Goal: Task Accomplishment & Management: Complete application form

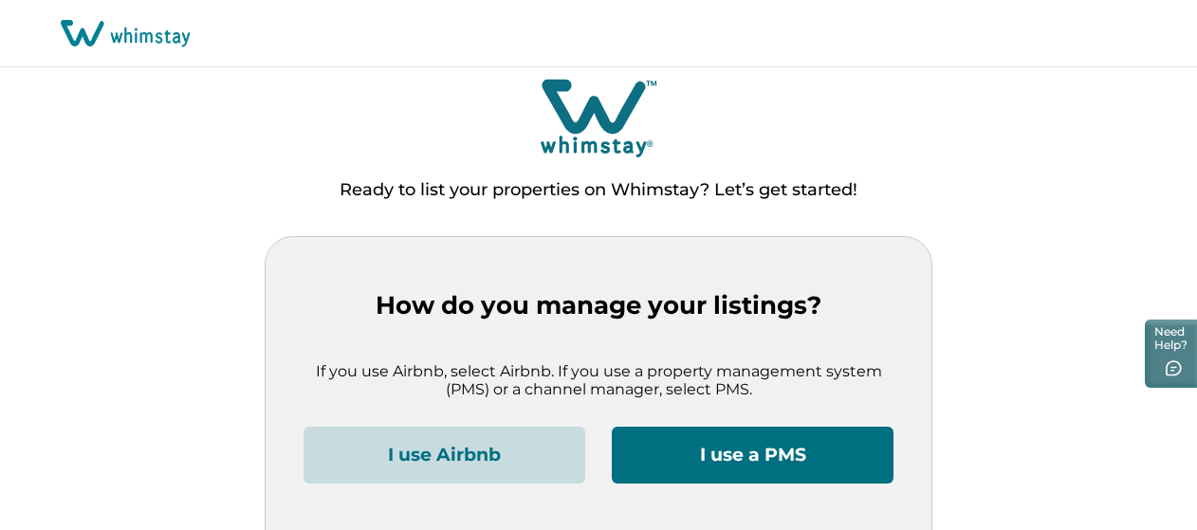
scroll to position [65, 0]
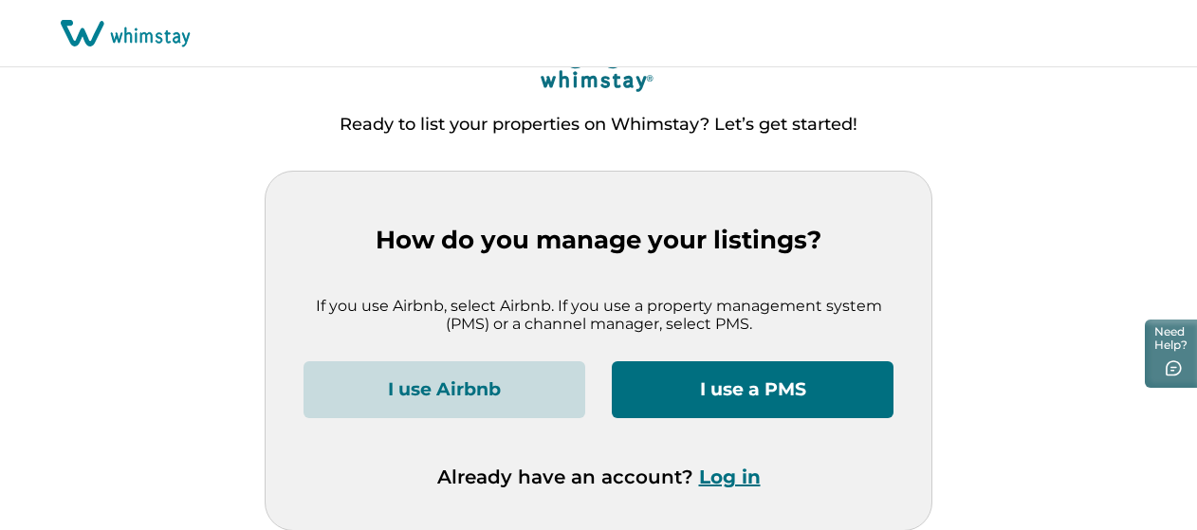
click at [749, 393] on button "I use a PMS" at bounding box center [753, 389] width 282 height 57
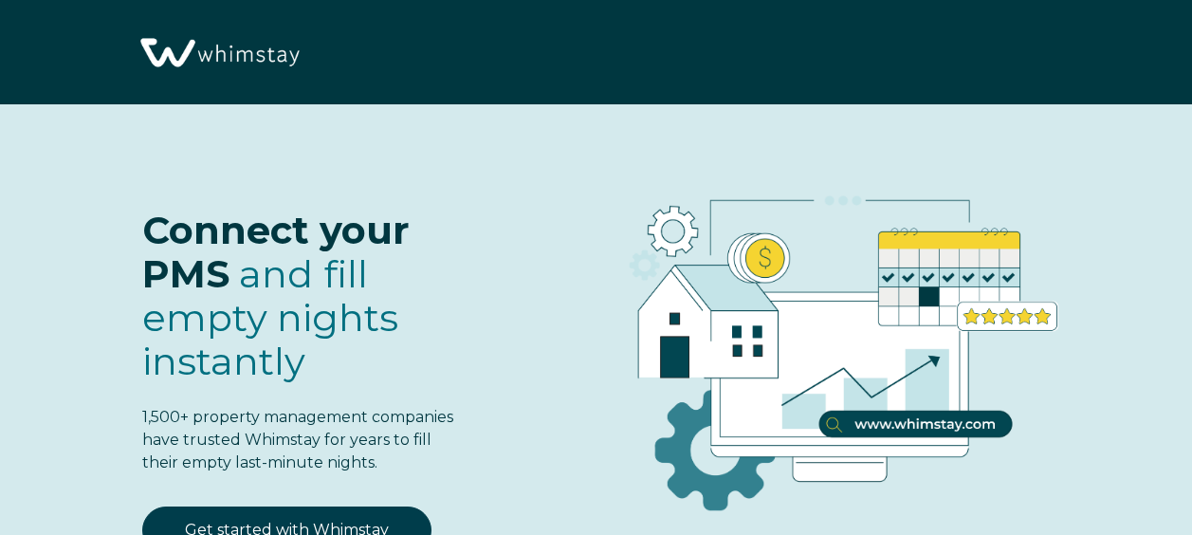
select select "US"
select select "Standard"
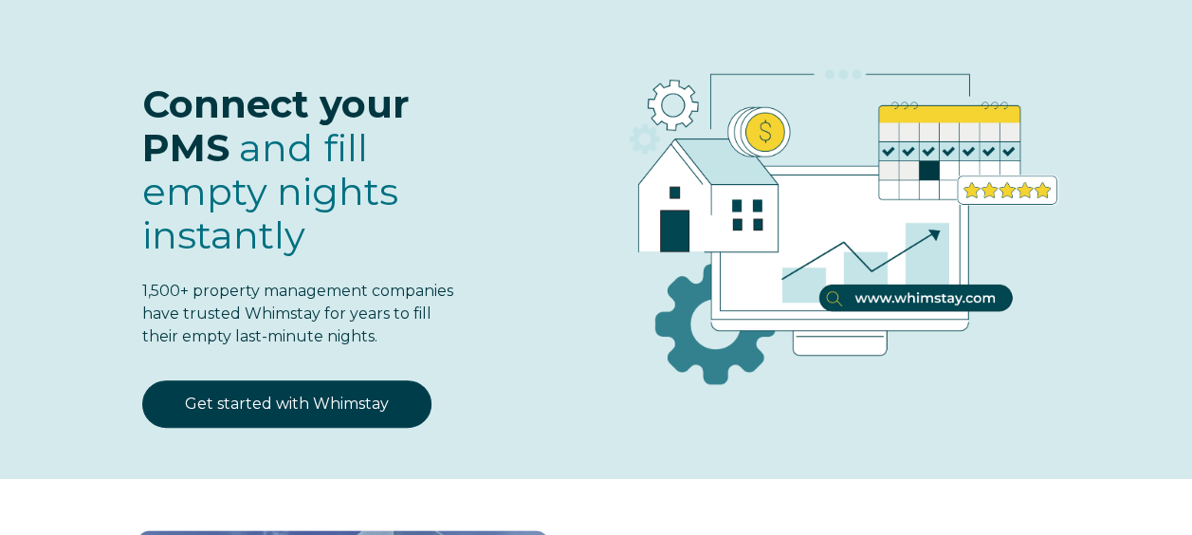
scroll to position [124, 0]
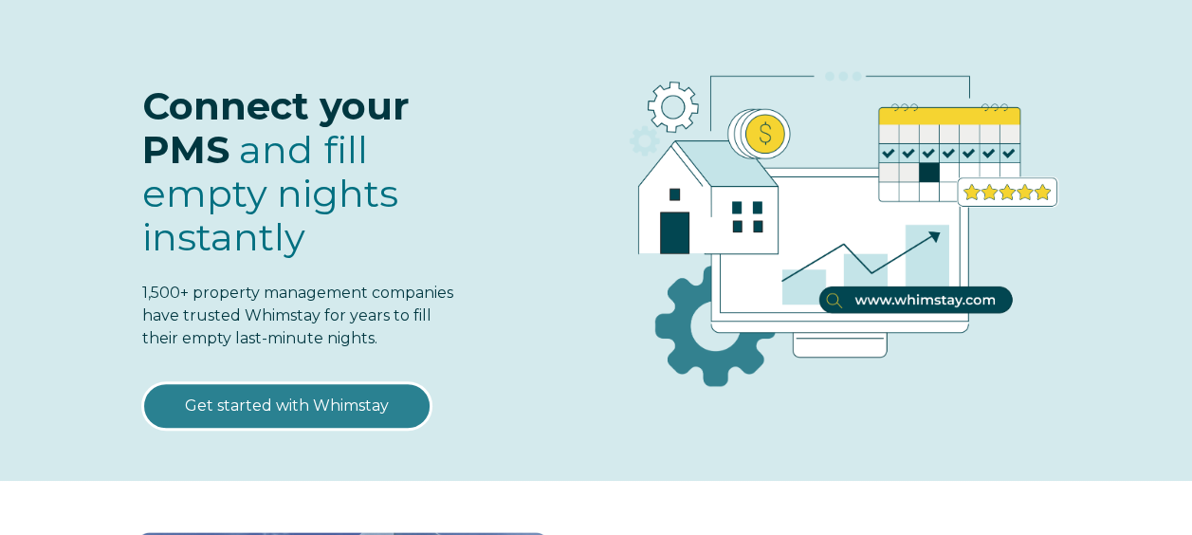
click at [297, 391] on link "Get started with Whimstay" at bounding box center [286, 405] width 289 height 47
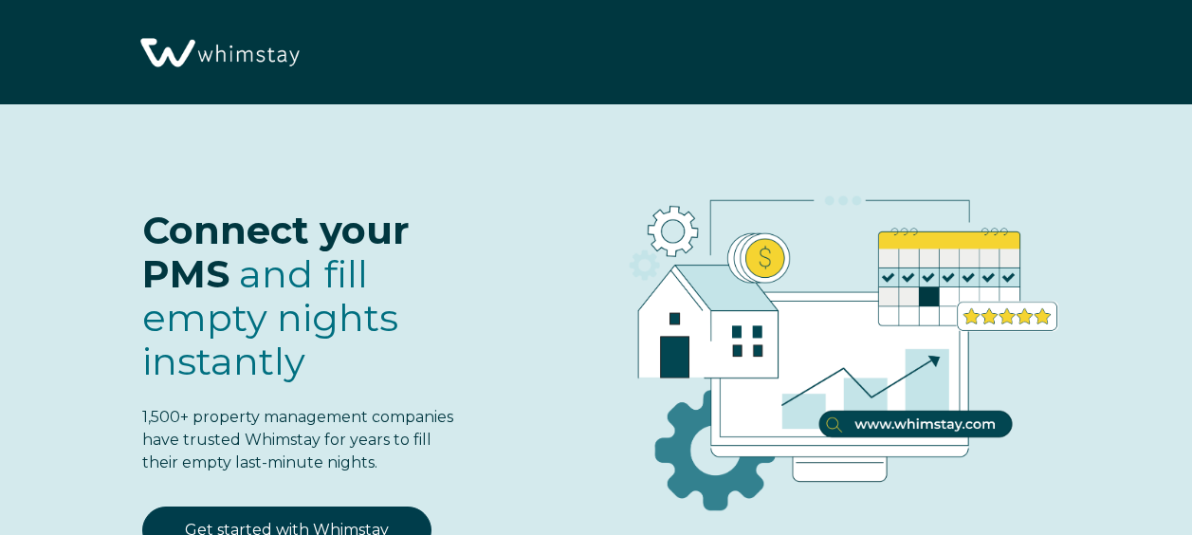
select select "US"
select select "Standard"
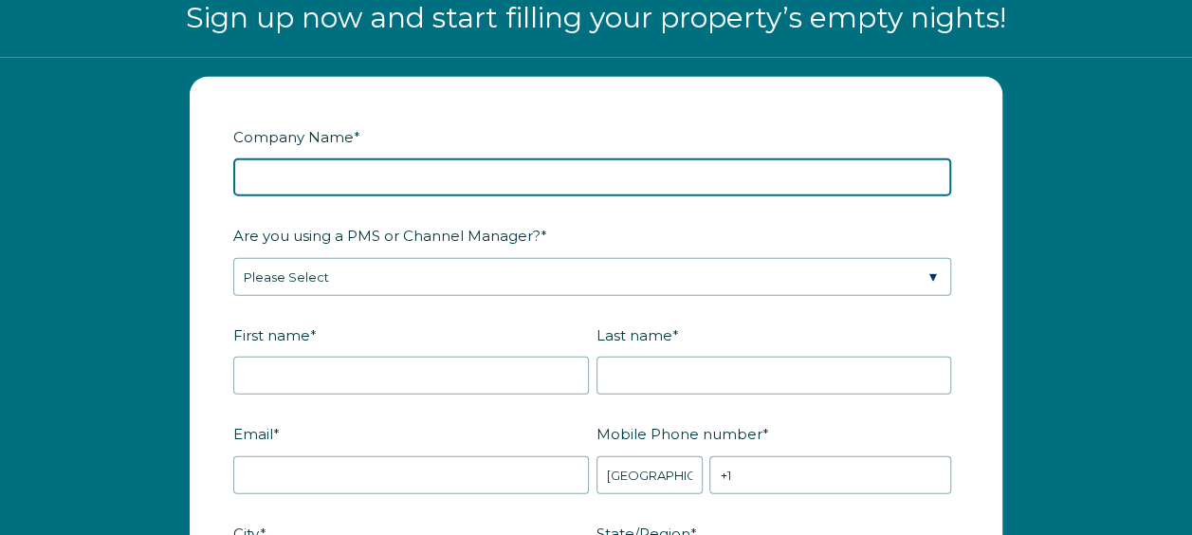
click at [267, 178] on input "Company Name *" at bounding box center [592, 177] width 718 height 38
type input "SnapStay Homes"
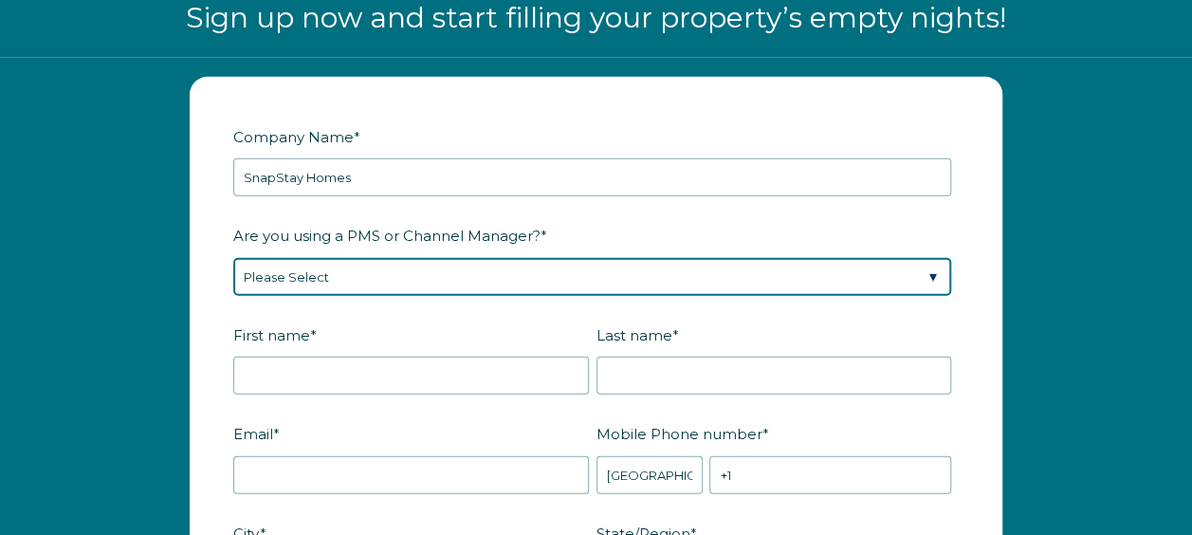
click at [237, 286] on select "Please Select Barefoot BookingPal Boost Brightside CiiRUS Escapia Guesty Hostaw…" at bounding box center [592, 277] width 718 height 38
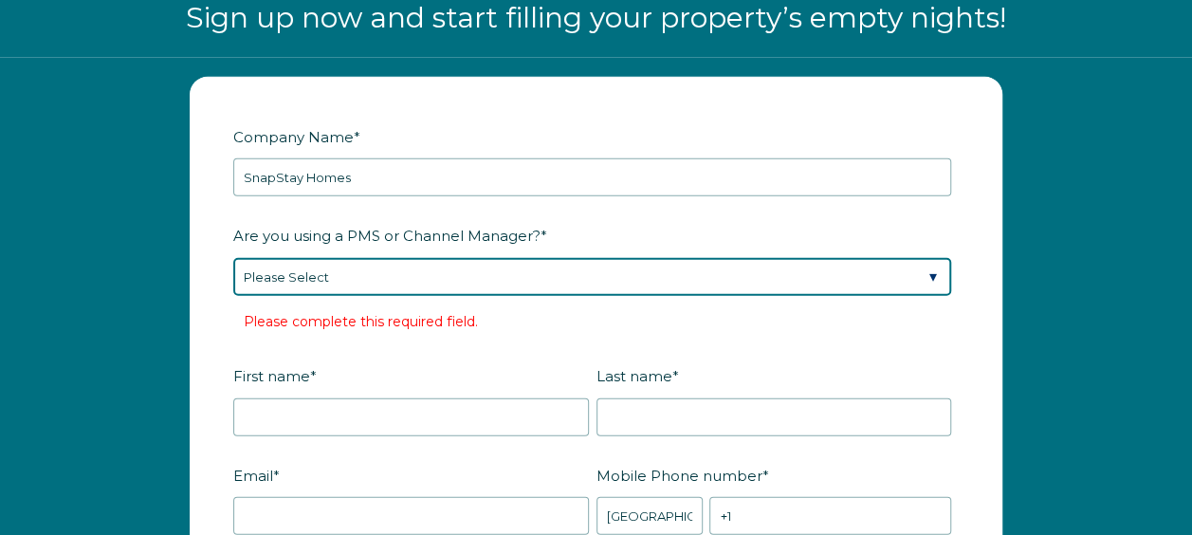
click at [301, 271] on select "Please Select Barefoot BookingPal Boost Brightside CiiRUS Escapia Guesty Hostaw…" at bounding box center [592, 277] width 718 height 38
select select "Guesty"
click at [233, 258] on select "Please Select Barefoot BookingPal Boost Brightside CiiRUS Escapia Guesty Hostaw…" at bounding box center [592, 277] width 718 height 38
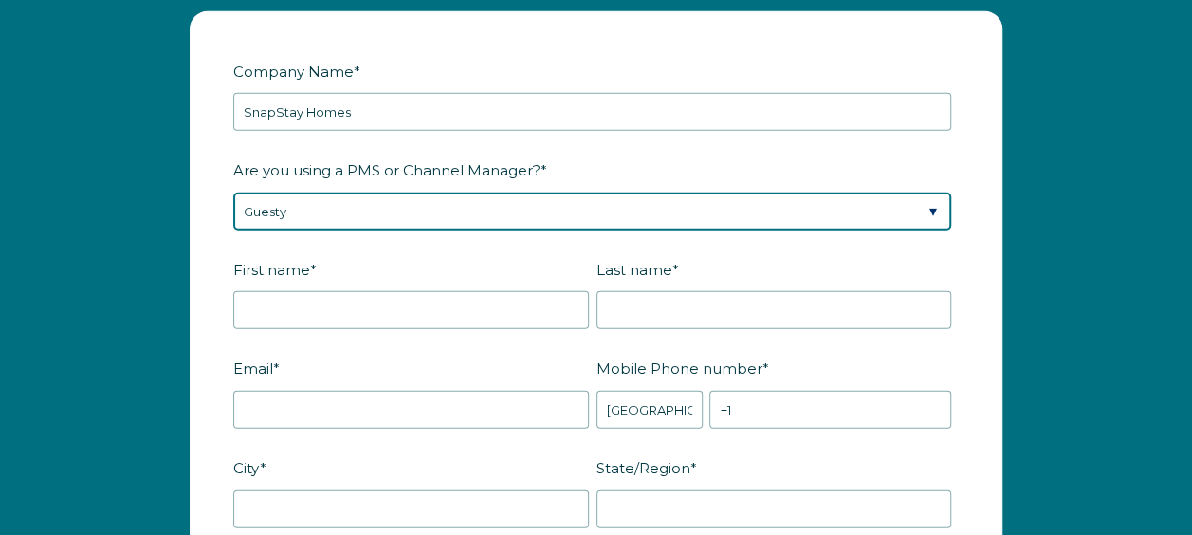
scroll to position [2258, 0]
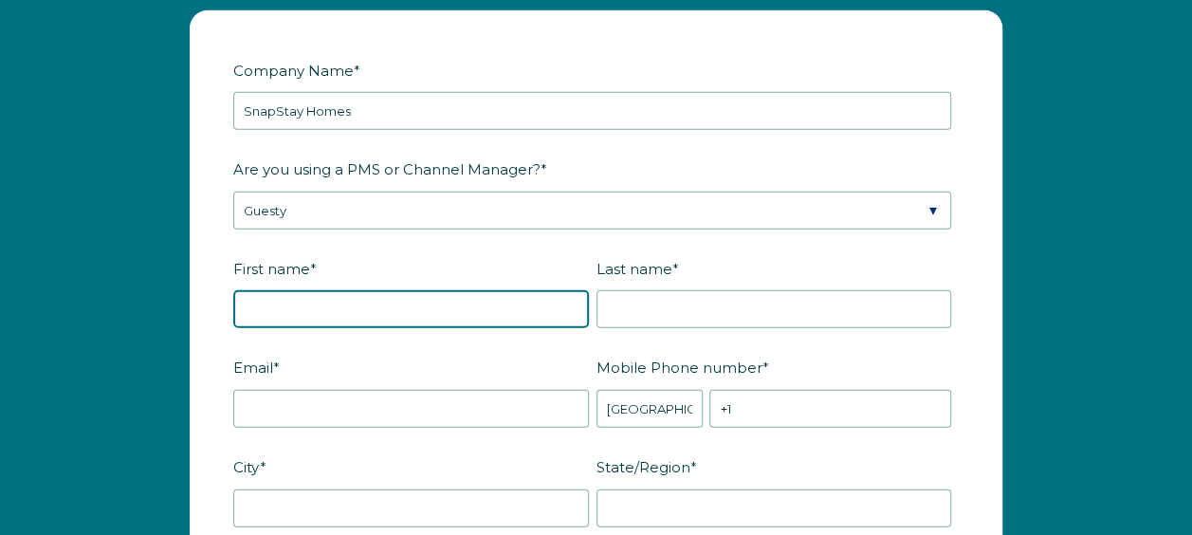
click at [376, 311] on input "First name *" at bounding box center [411, 309] width 356 height 38
type input "[PERSON_NAME]"
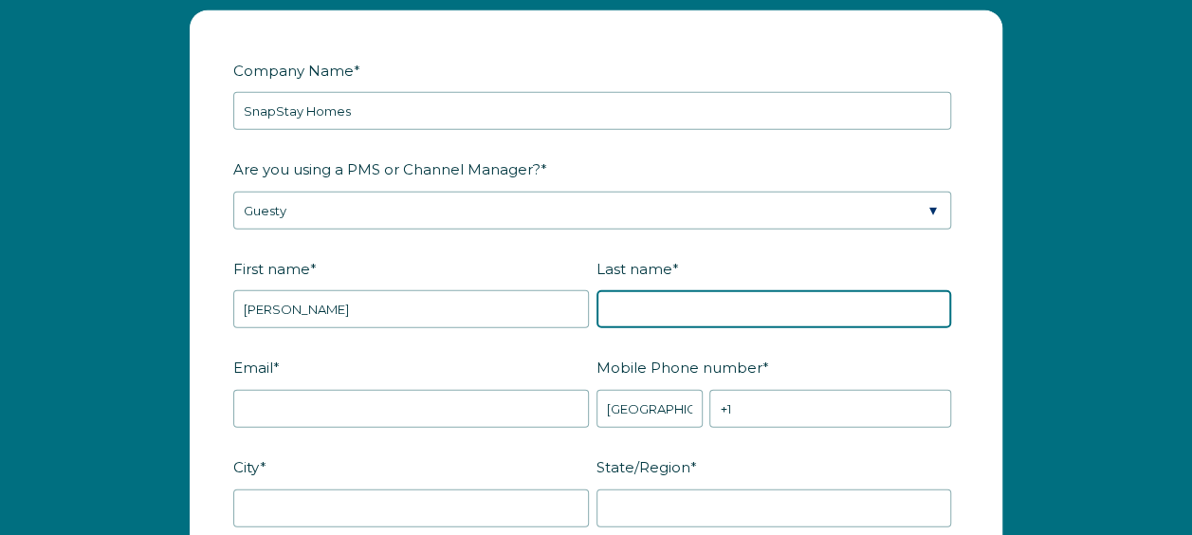
click at [635, 309] on input "Last name *" at bounding box center [775, 309] width 356 height 38
type input "[PERSON_NAME]"
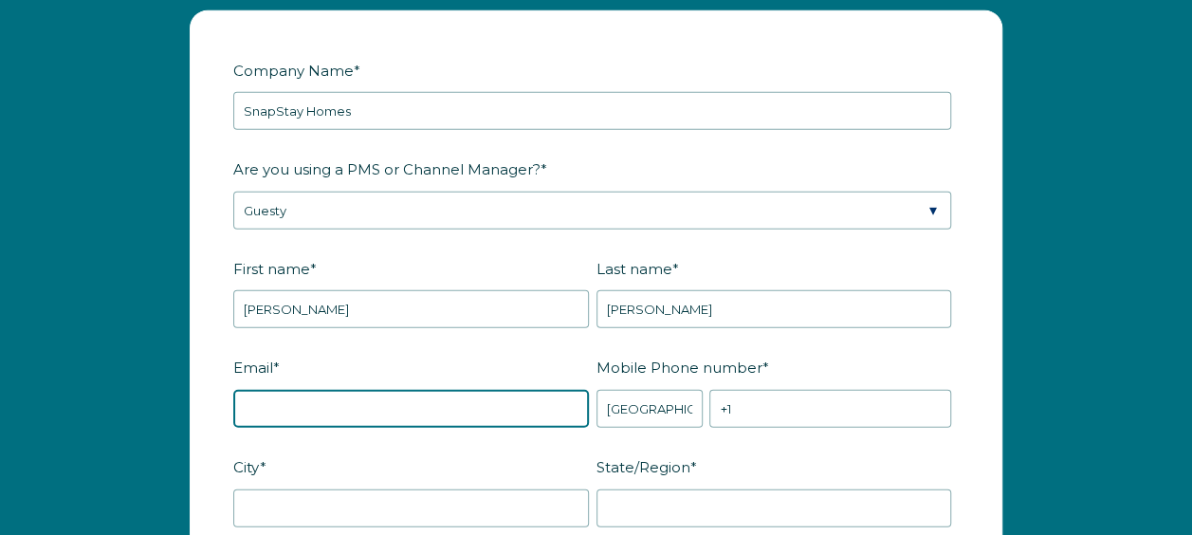
click at [414, 390] on input "Email *" at bounding box center [411, 409] width 356 height 38
type input "[EMAIL_ADDRESS][DOMAIN_NAME]"
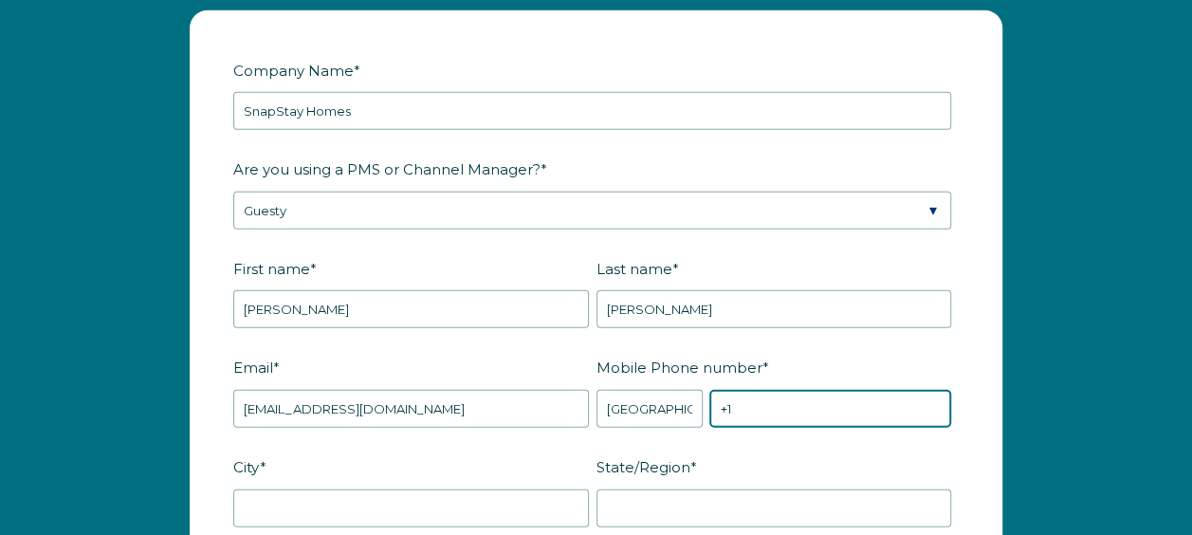
click at [782, 412] on input "+1" at bounding box center [830, 409] width 242 height 38
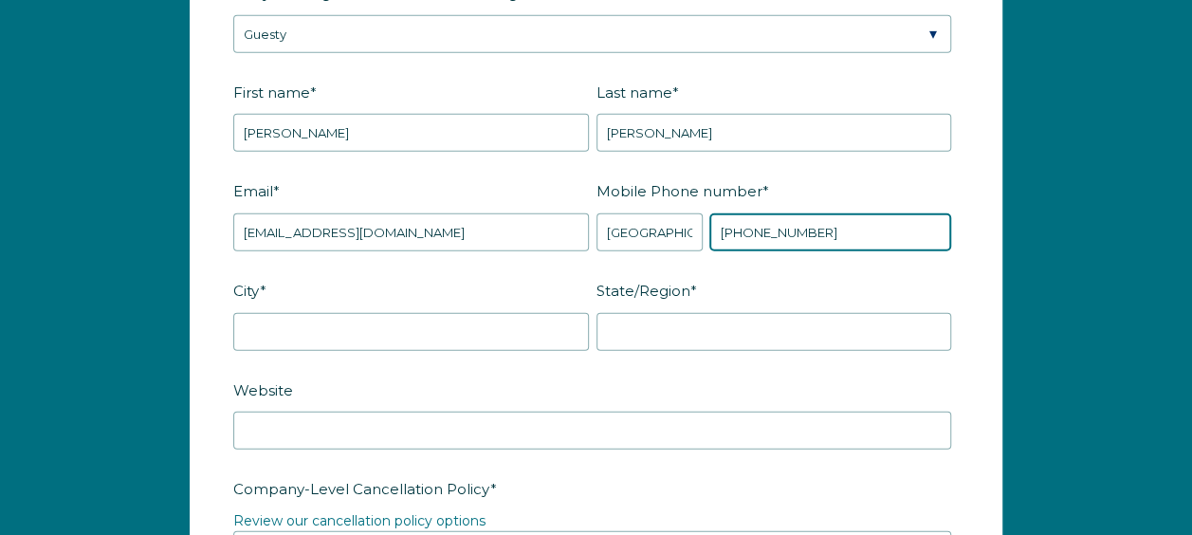
scroll to position [2468, 0]
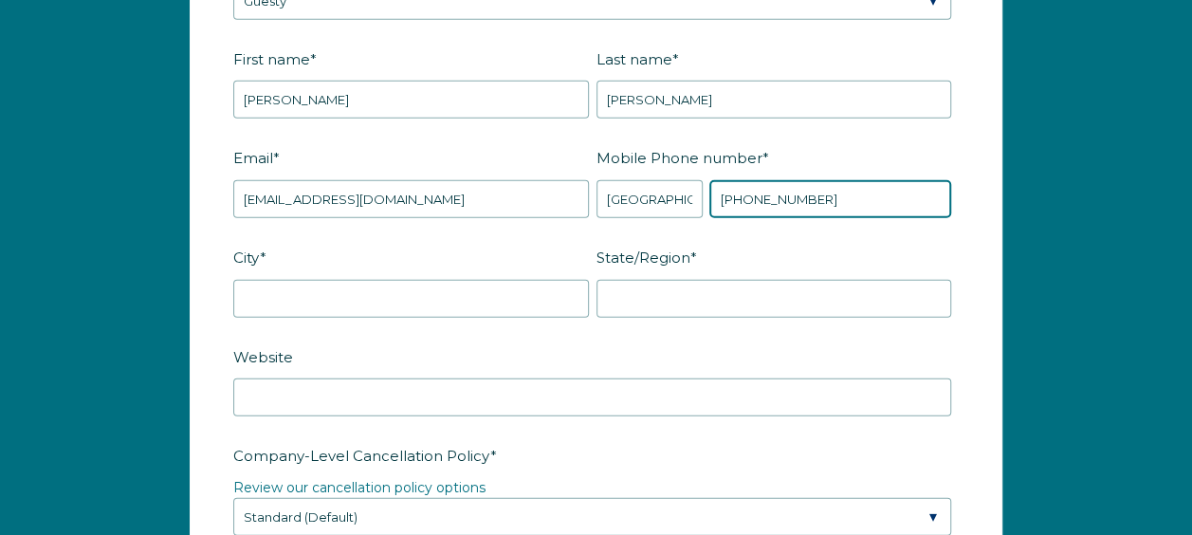
type input "[PHONE_NUMBER]"
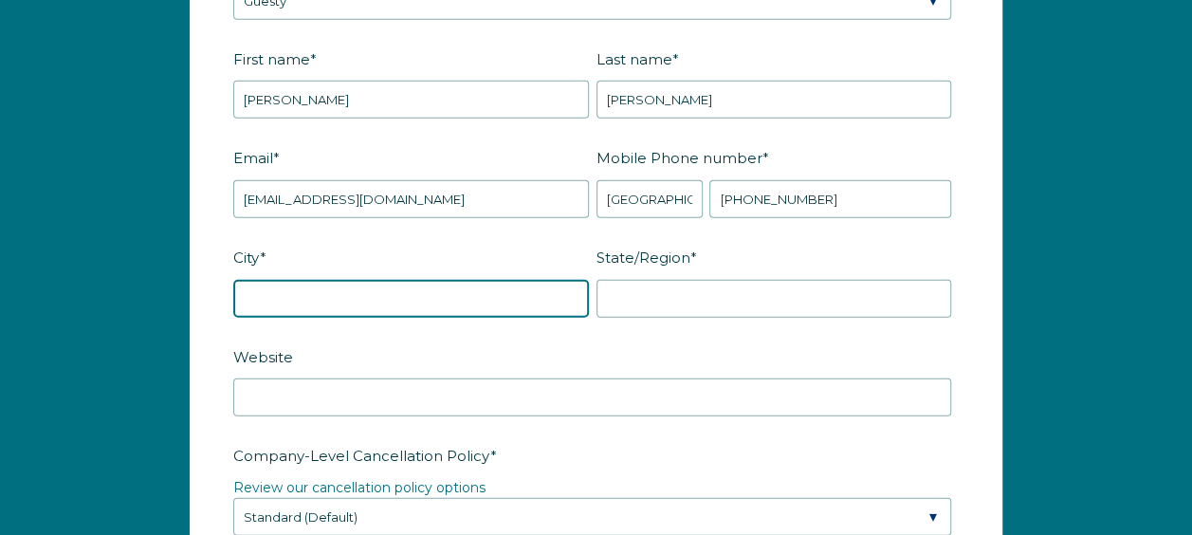
click at [381, 289] on input "City *" at bounding box center [411, 299] width 356 height 38
type input "[GEOGRAPHIC_DATA]"
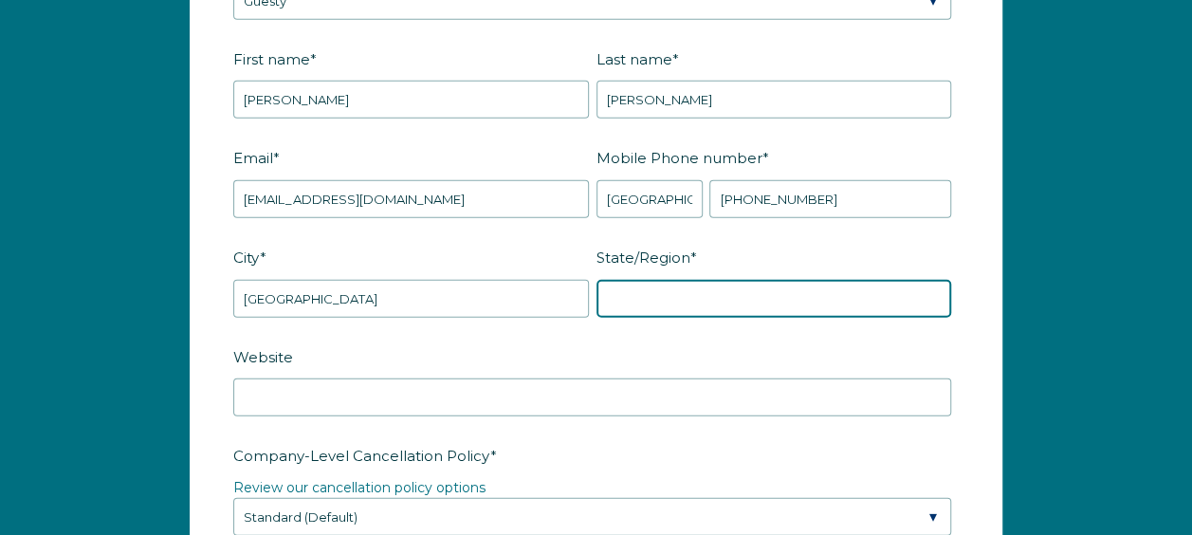
click at [663, 292] on input "State/Region *" at bounding box center [775, 299] width 356 height 38
type input "[US_STATE]"
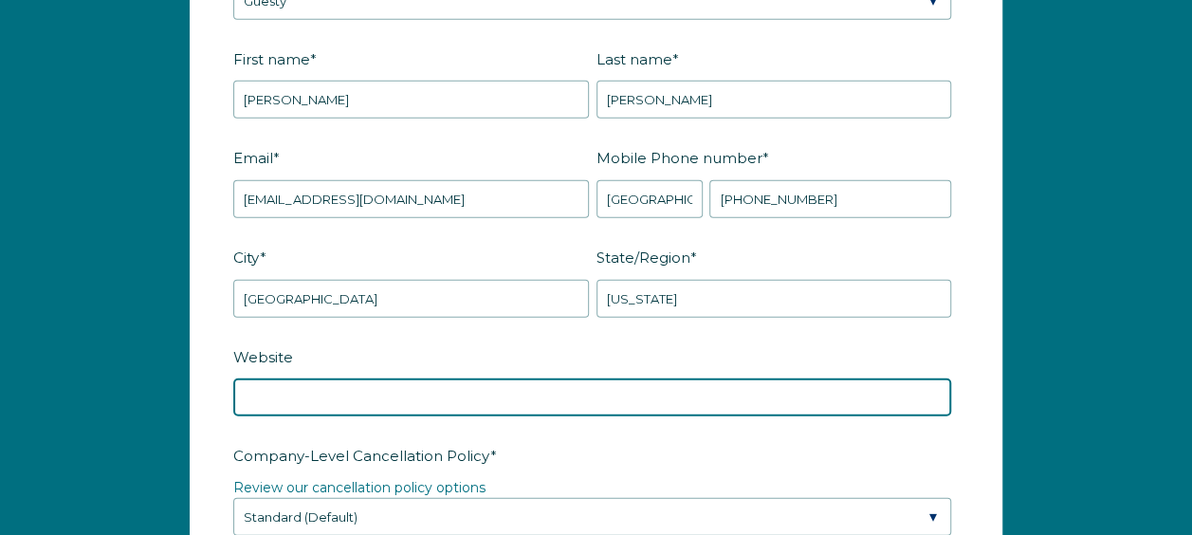
click at [469, 390] on input "Website" at bounding box center [592, 397] width 718 height 38
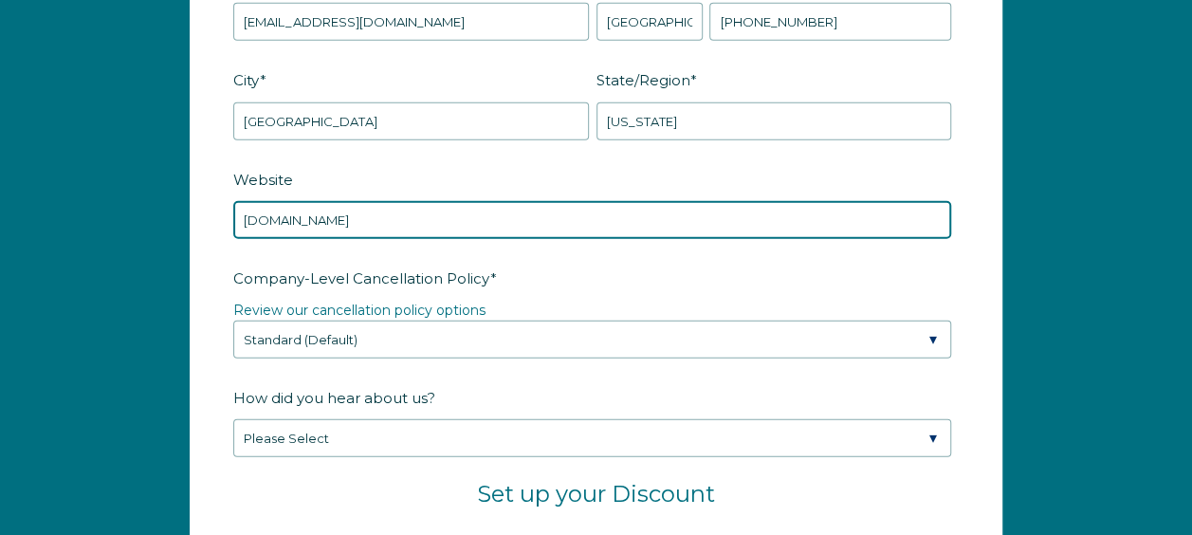
scroll to position [2647, 0]
type input "[DOMAIN_NAME]"
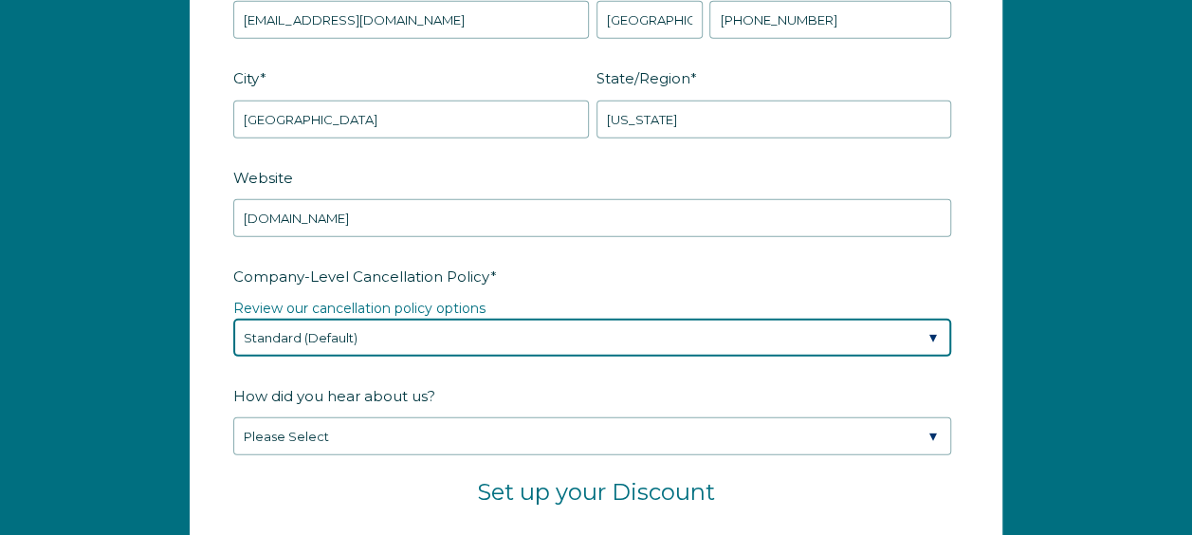
click at [296, 321] on select "Please Select Partial Standard (Default) Moderate Strict" at bounding box center [592, 338] width 718 height 38
click at [233, 319] on select "Please Select Partial Standard (Default) Moderate Strict" at bounding box center [592, 338] width 718 height 38
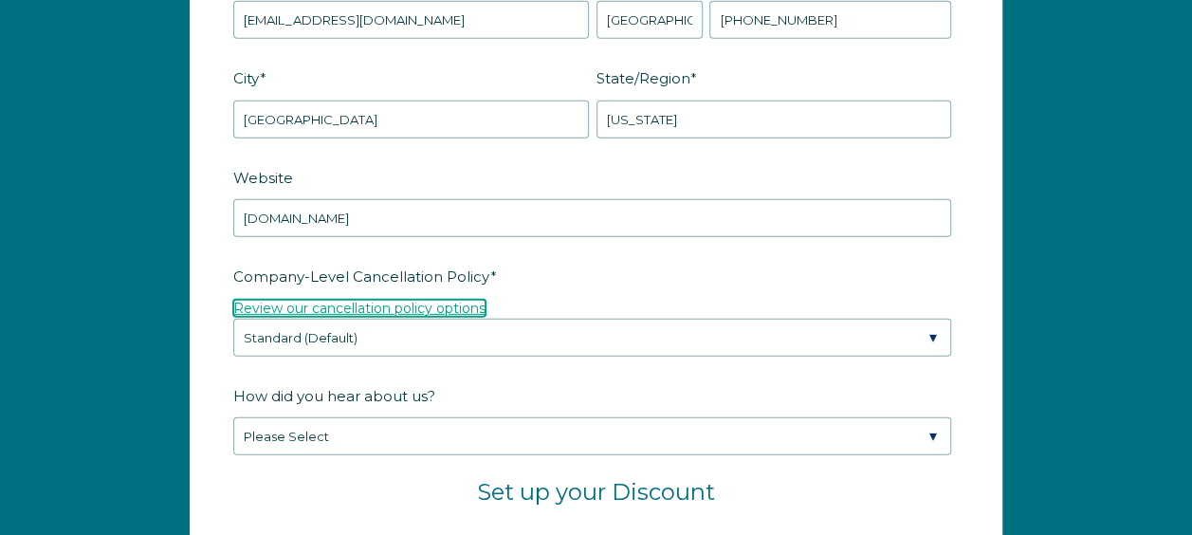
click at [359, 300] on link "Review our cancellation policy options" at bounding box center [359, 308] width 252 height 17
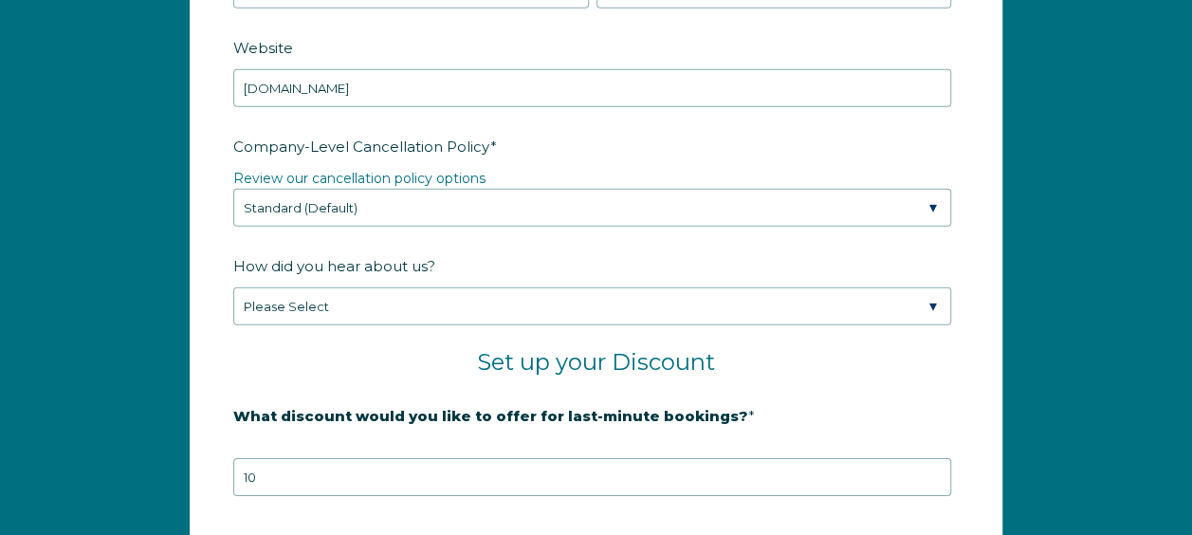
scroll to position [2778, 0]
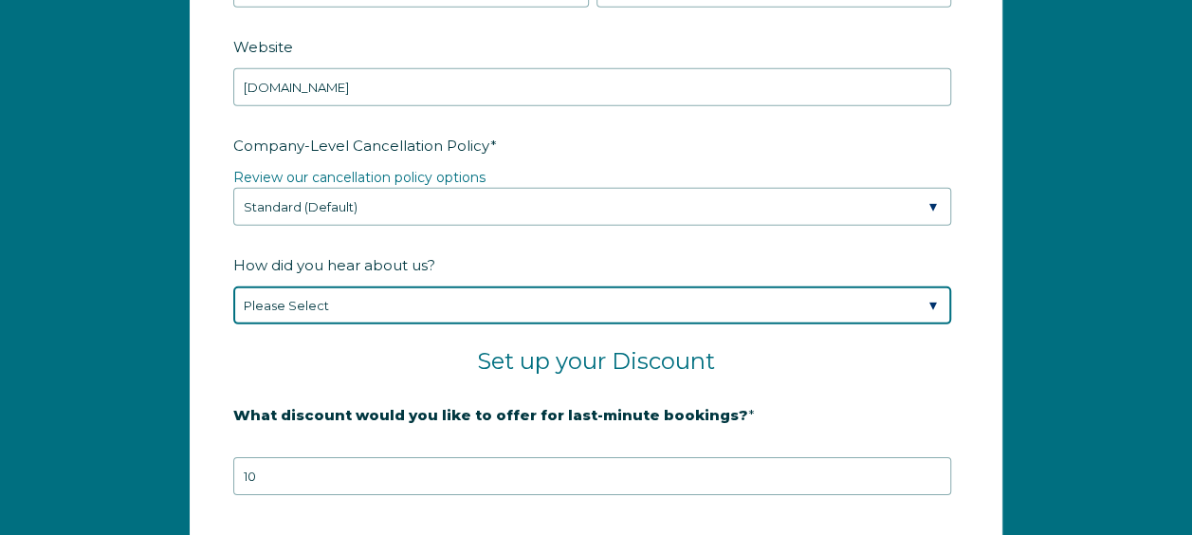
click at [321, 300] on select "Please Select Found Whimstay through a Google search Spoke to a Whimstay salesp…" at bounding box center [592, 305] width 718 height 38
select select "Event or Conference"
click at [233, 286] on select "Please Select Found Whimstay through a Google search Spoke to a Whimstay salesp…" at bounding box center [592, 305] width 718 height 38
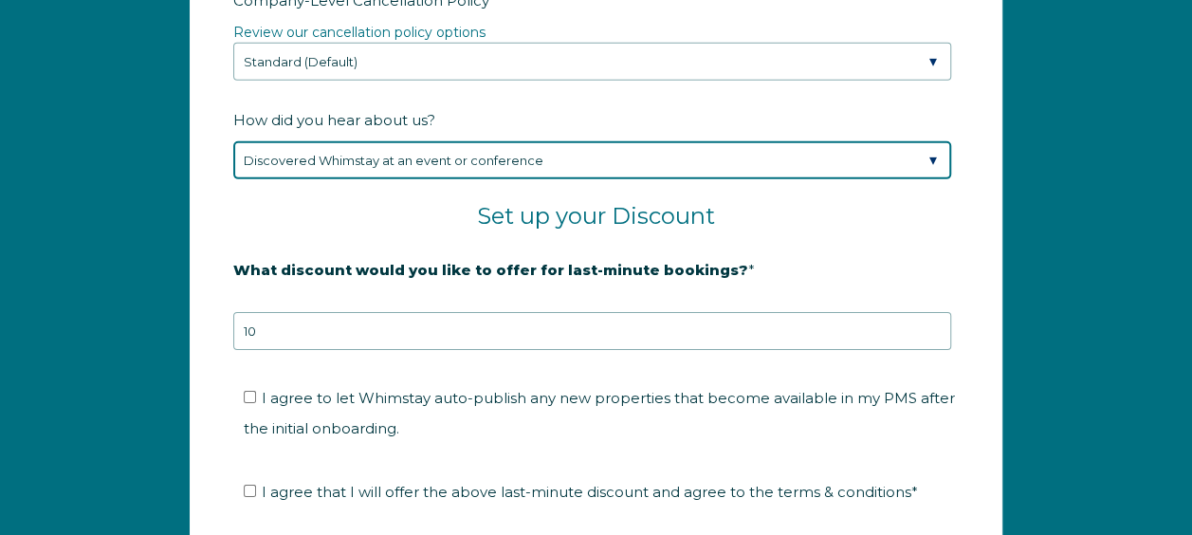
scroll to position [2924, 0]
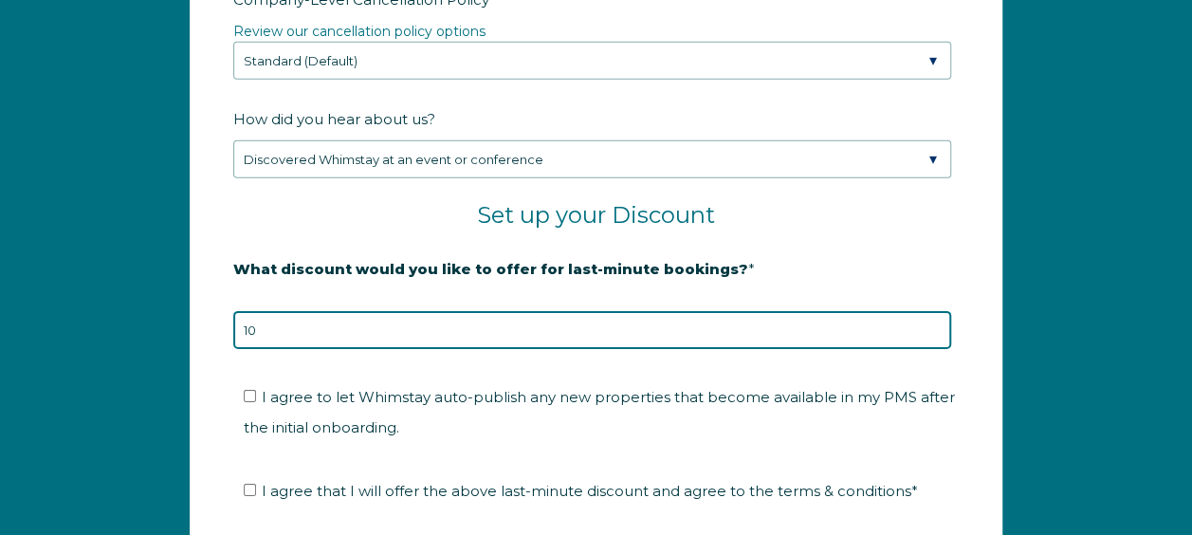
click at [351, 324] on input "10" at bounding box center [592, 330] width 718 height 38
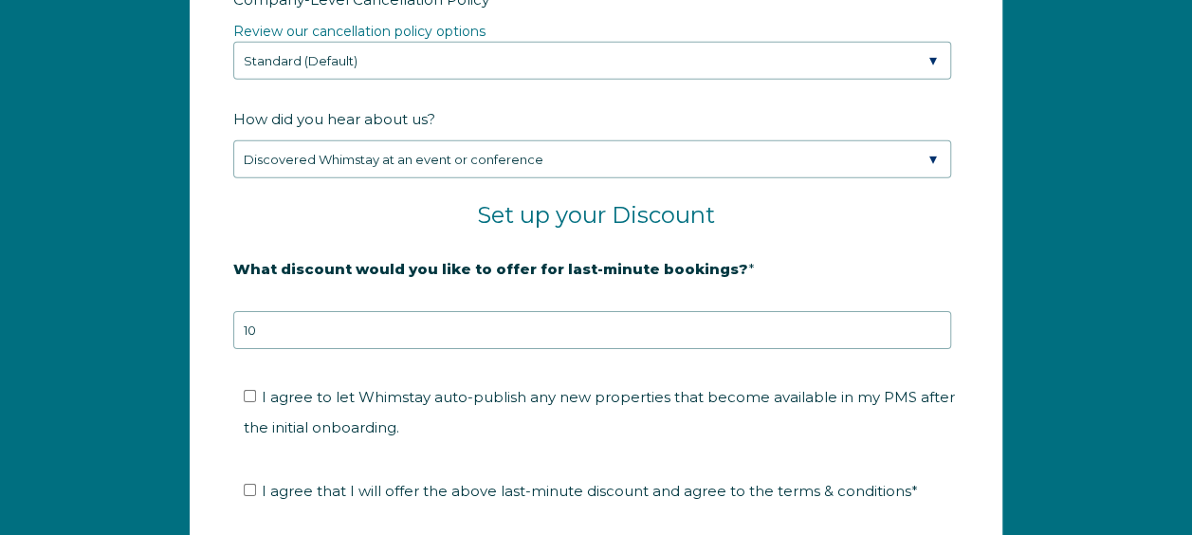
click at [211, 347] on form "Company Name * SnapStay Homes Are you using a PMS or Channel Manager? * Please …" at bounding box center [596, 63] width 811 height 1434
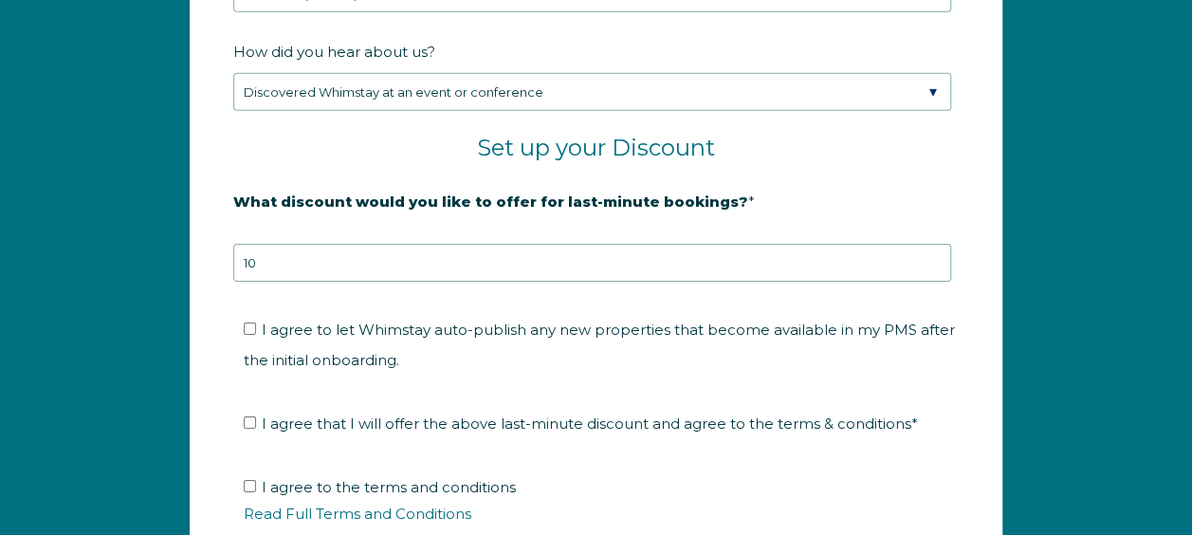
scroll to position [3033, 0]
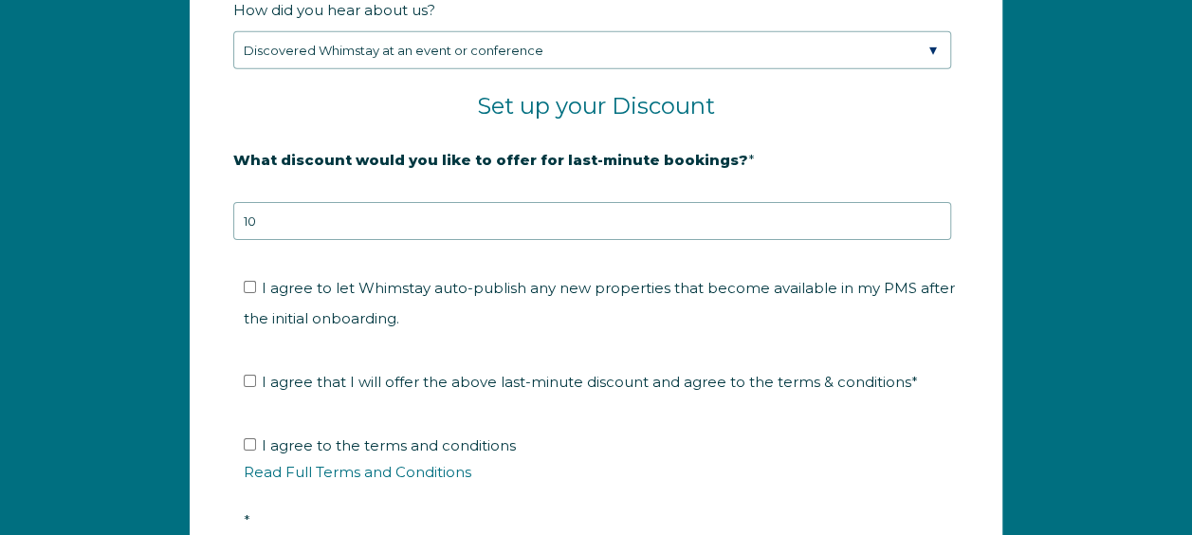
click at [241, 273] on ul "I agree to let Whimstay auto-publish any new properties that become available i…" at bounding box center [592, 303] width 718 height 61
click at [248, 281] on input "I agree to let Whimstay auto-publish any new properties that become available i…" at bounding box center [250, 287] width 12 height 12
checkbox input "true"
click at [247, 375] on input "I agree that I will offer the above last-minute discount and agree to the terms…" at bounding box center [250, 381] width 12 height 12
checkbox input "true"
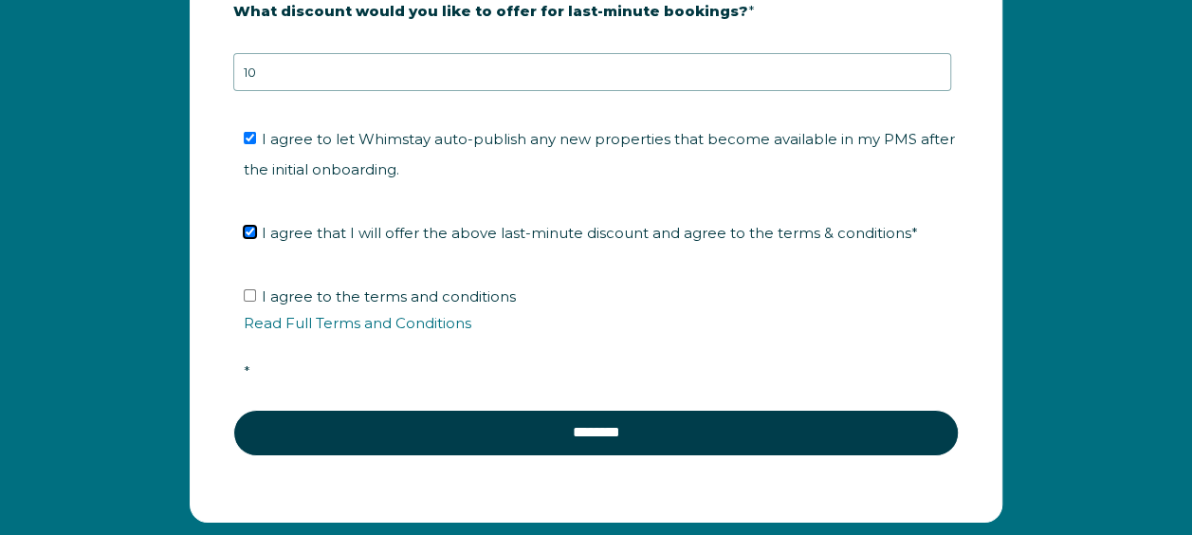
scroll to position [3195, 0]
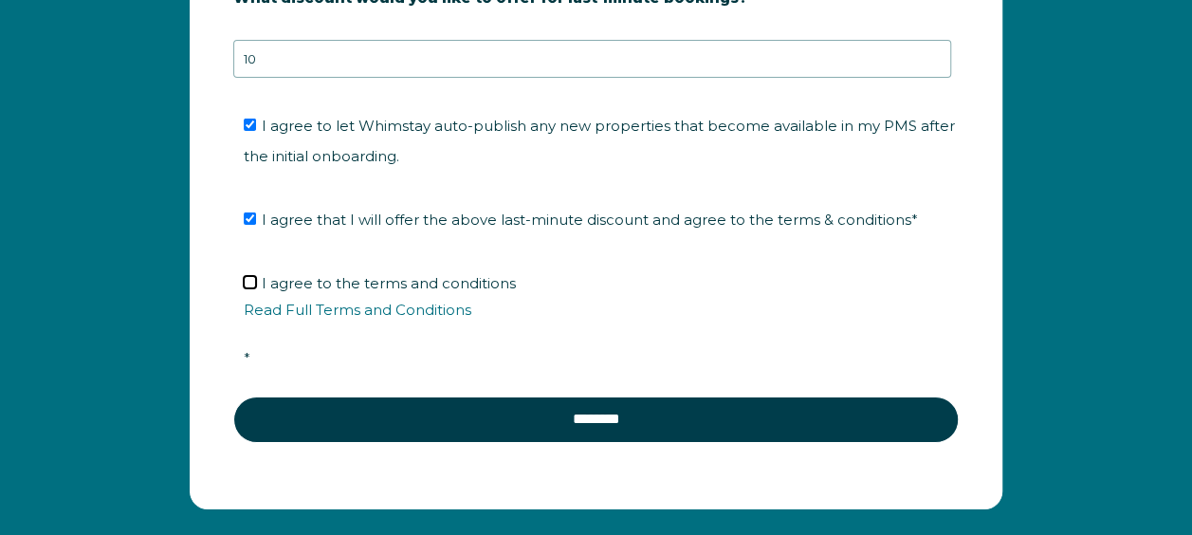
click at [247, 276] on input "I agree to the terms and conditions Read Full Terms and Conditions *" at bounding box center [250, 282] width 12 height 12
checkbox input "true"
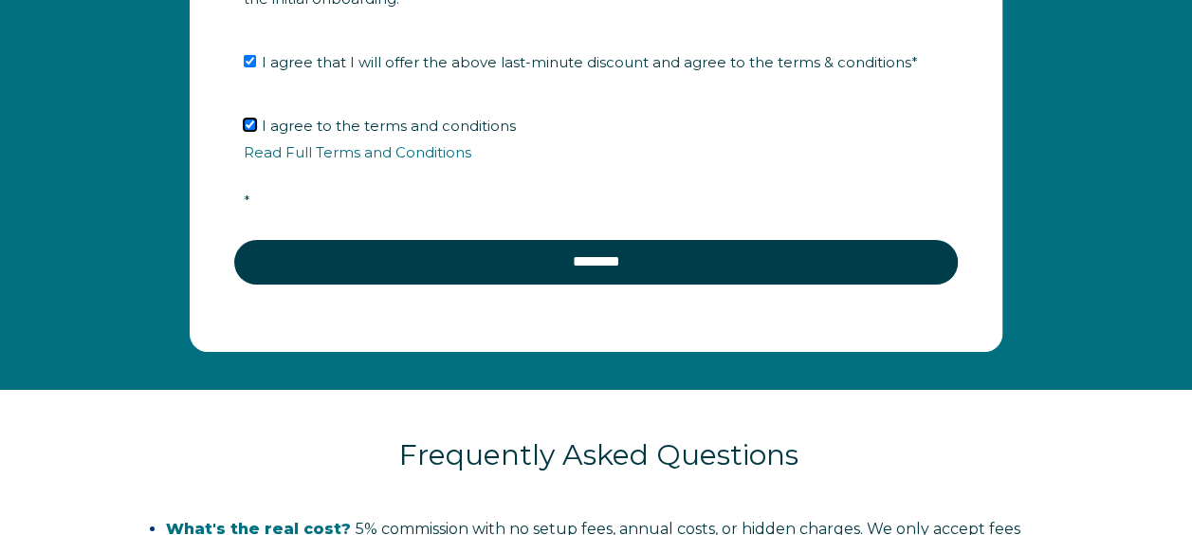
scroll to position [3352, 0]
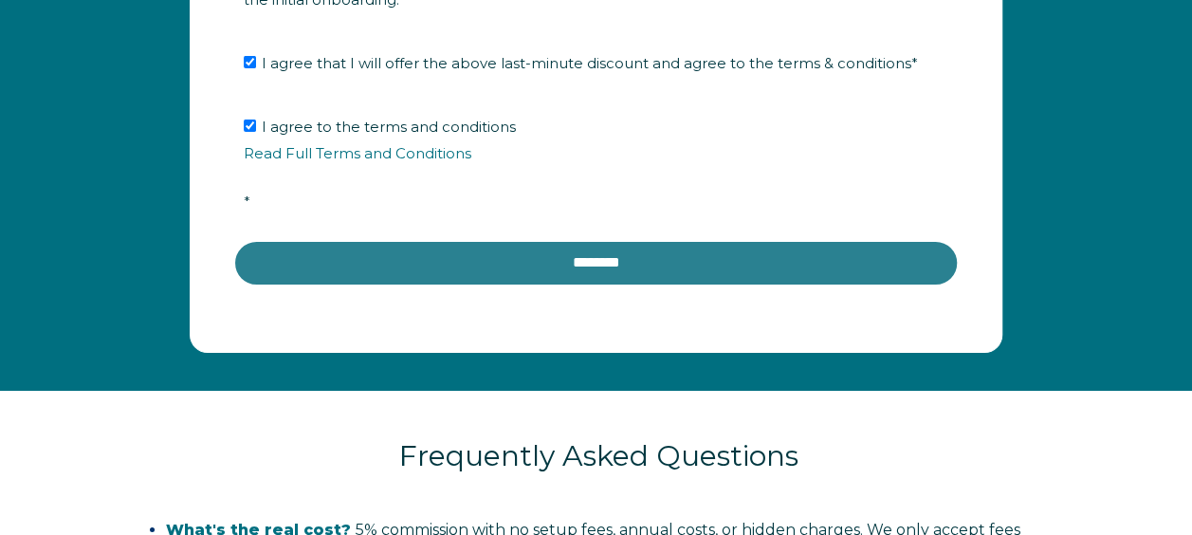
click at [370, 254] on input "********" at bounding box center [596, 263] width 726 height 46
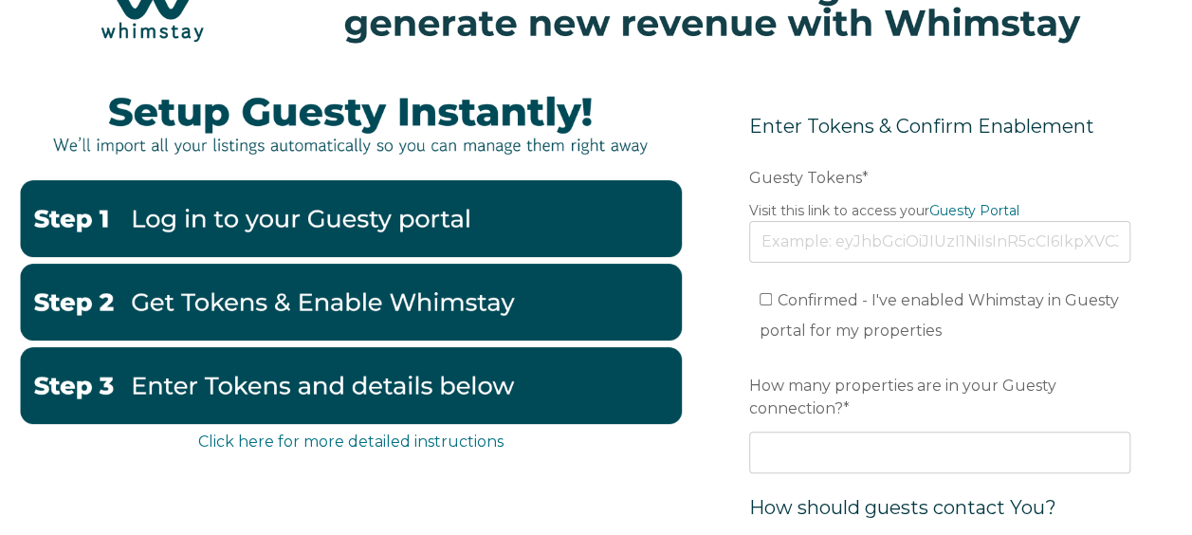
scroll to position [155, 0]
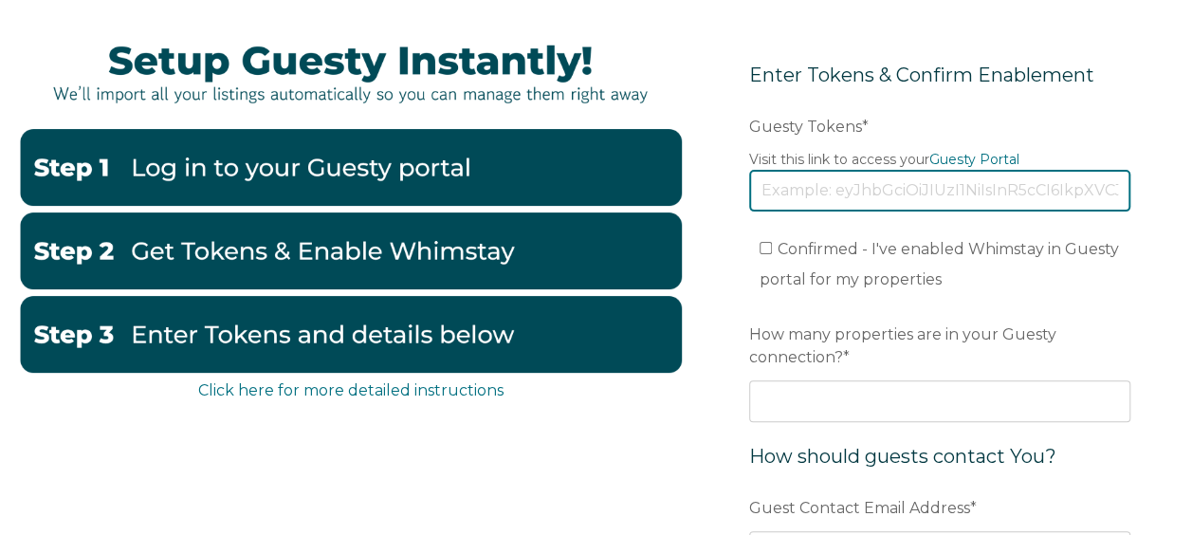
click at [811, 193] on input "Guesty Tokens *" at bounding box center [939, 191] width 381 height 42
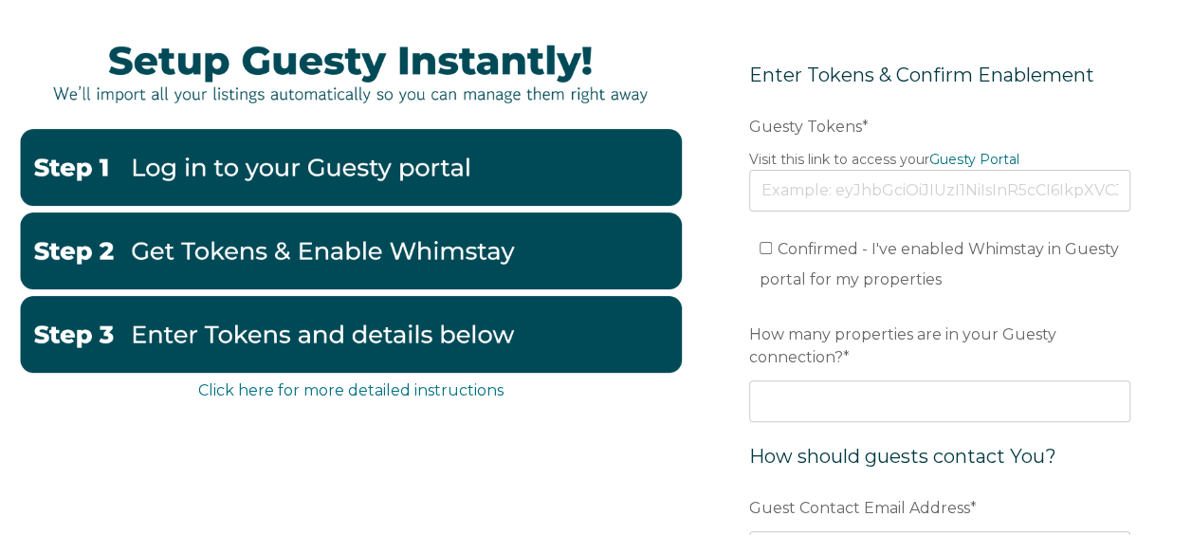
click at [983, 150] on legend "Visit this link to access your Guesty Portal" at bounding box center [939, 160] width 381 height 20
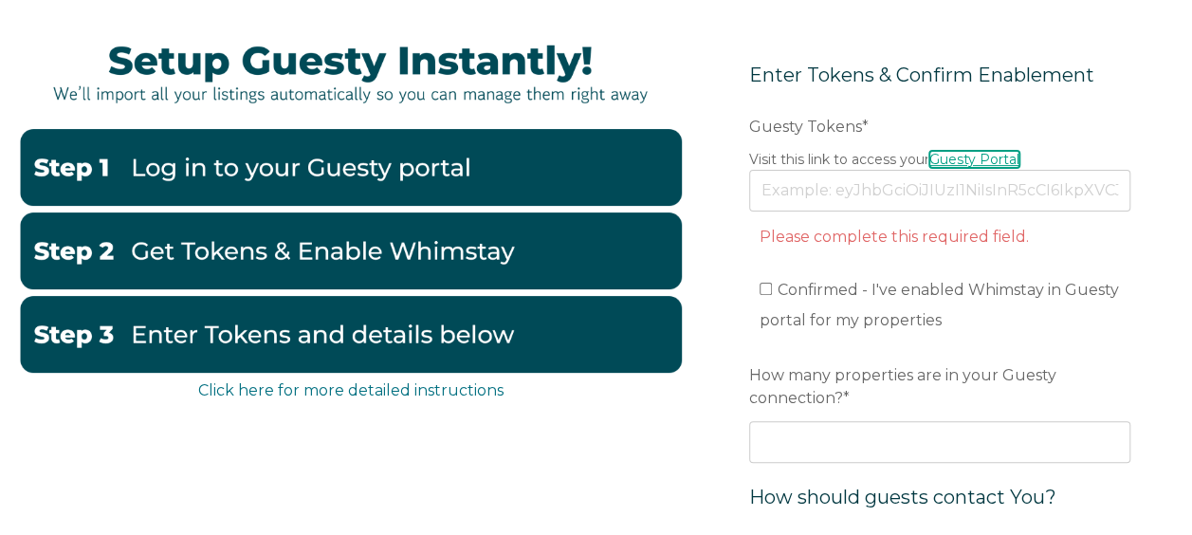
click at [973, 154] on link "Guesty Portal" at bounding box center [974, 159] width 90 height 17
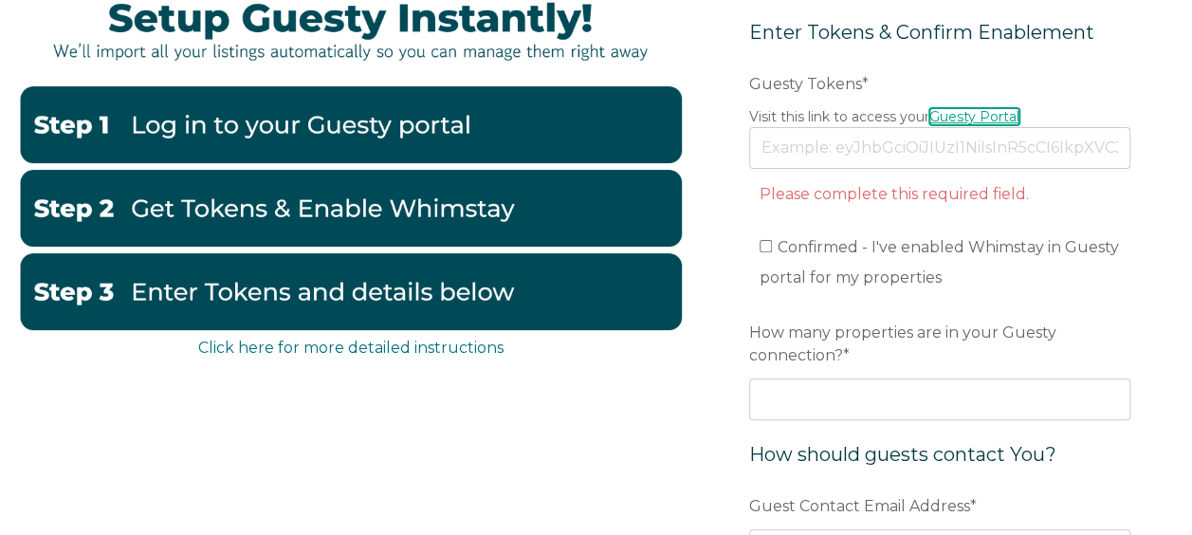
scroll to position [198, 0]
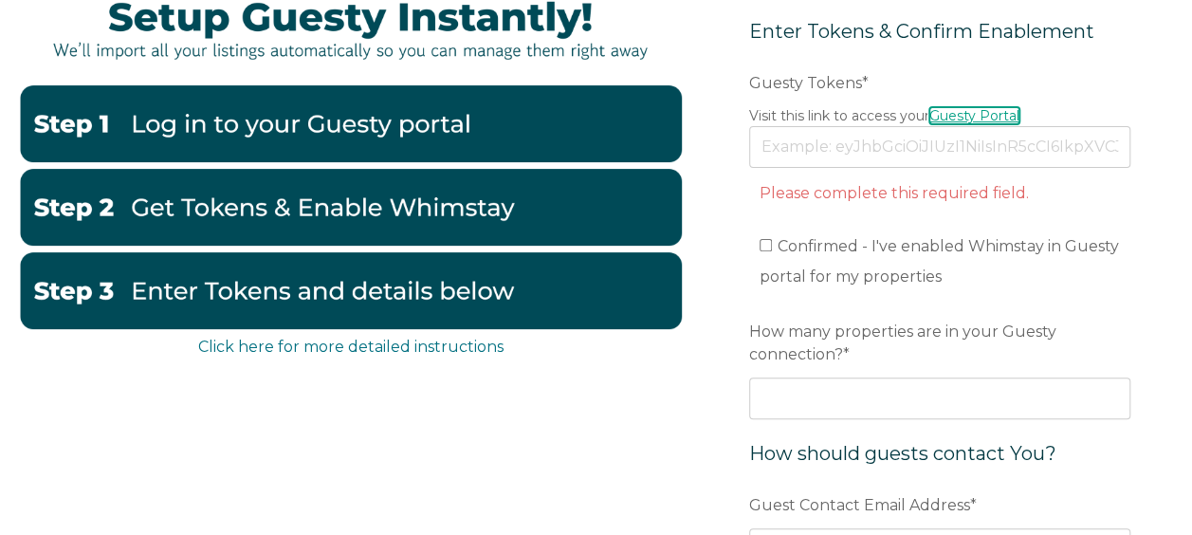
click at [966, 109] on link "Guesty Portal" at bounding box center [974, 115] width 90 height 17
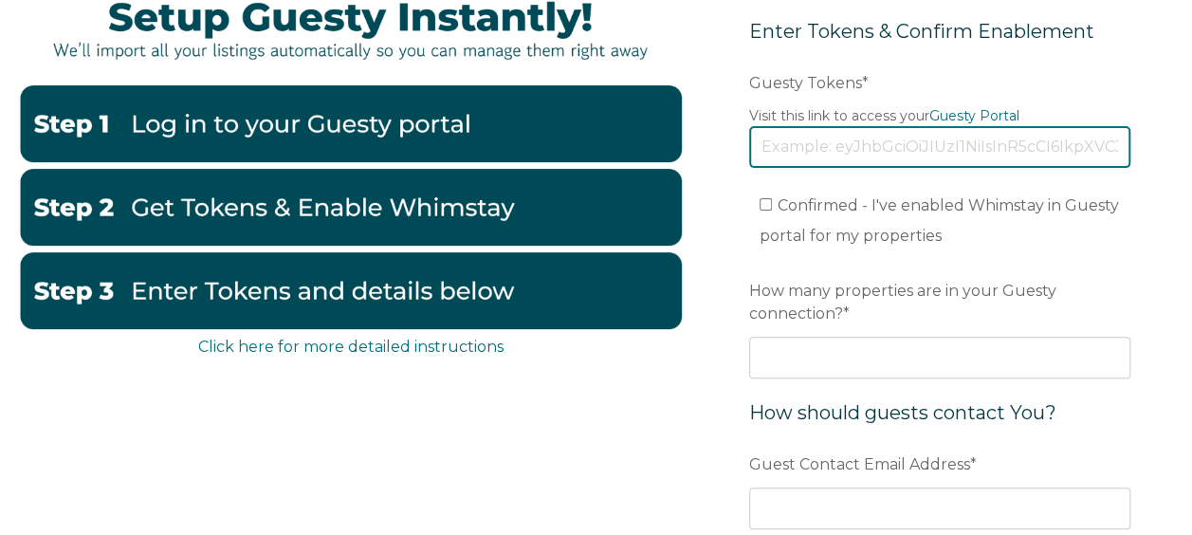
click at [749, 149] on input "Guesty Tokens *" at bounding box center [939, 147] width 381 height 42
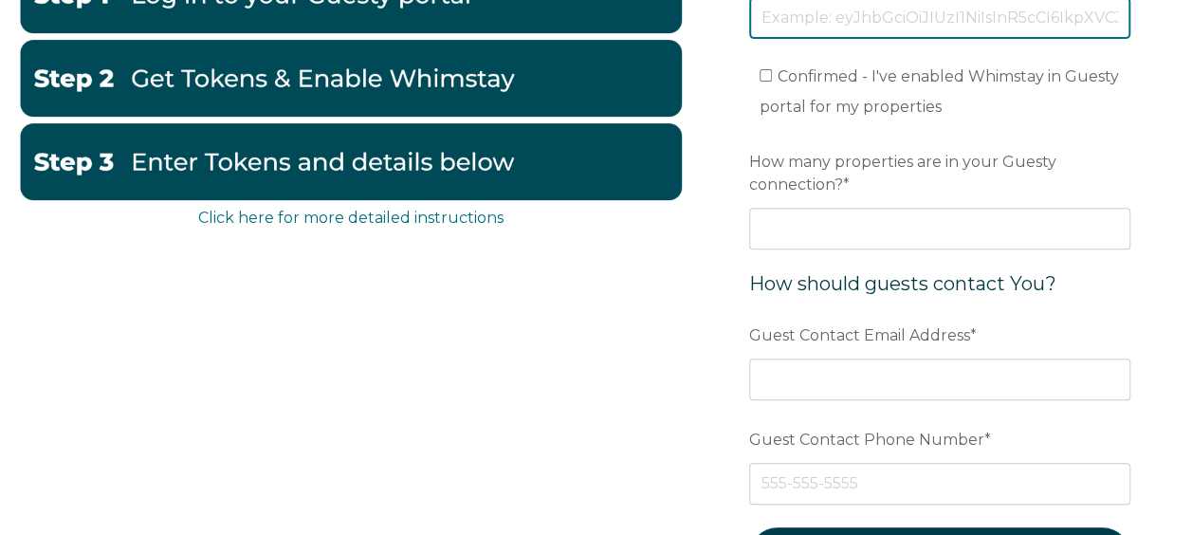
scroll to position [328, 0]
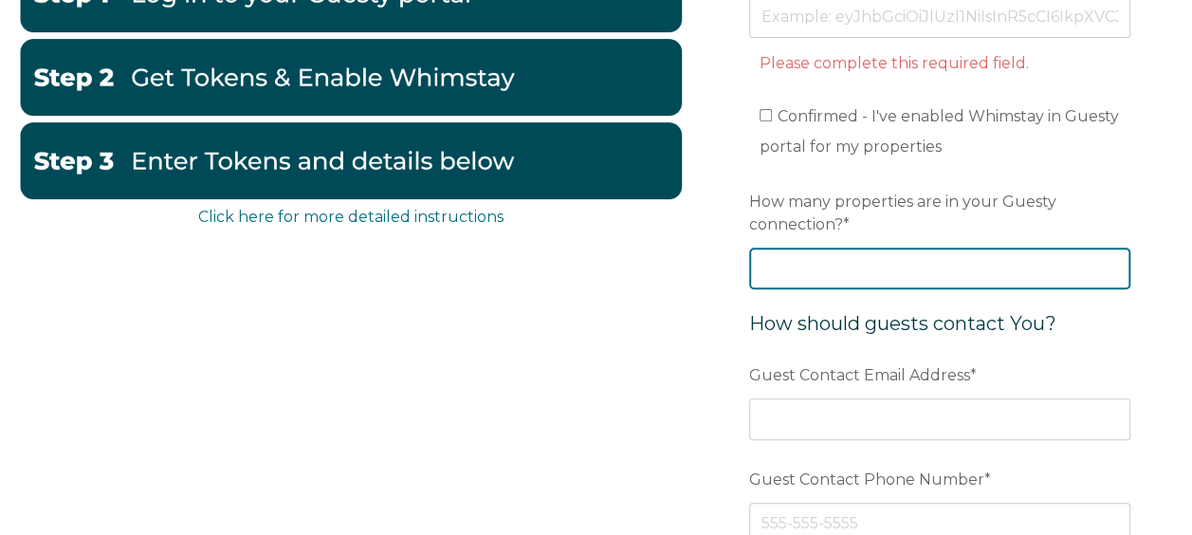
click at [811, 239] on div "How many properties are in your Guesty connection? *" at bounding box center [939, 237] width 381 height 104
type input "1"
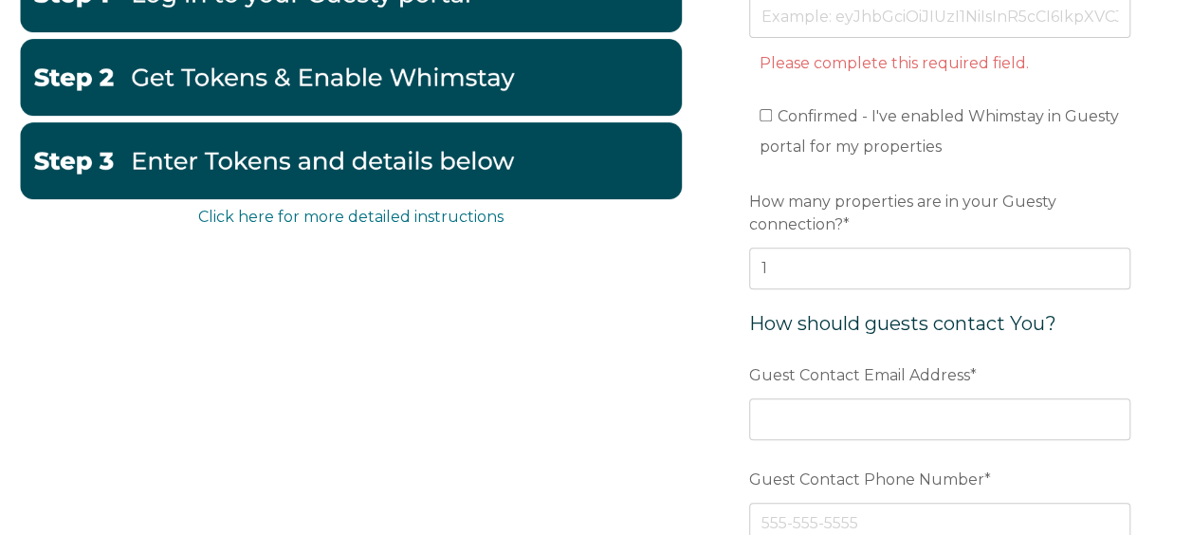
click at [681, 351] on div "Click here for more detailed instructions Enter Tokens & Confirm Enablement Pre…" at bounding box center [596, 267] width 1154 height 841
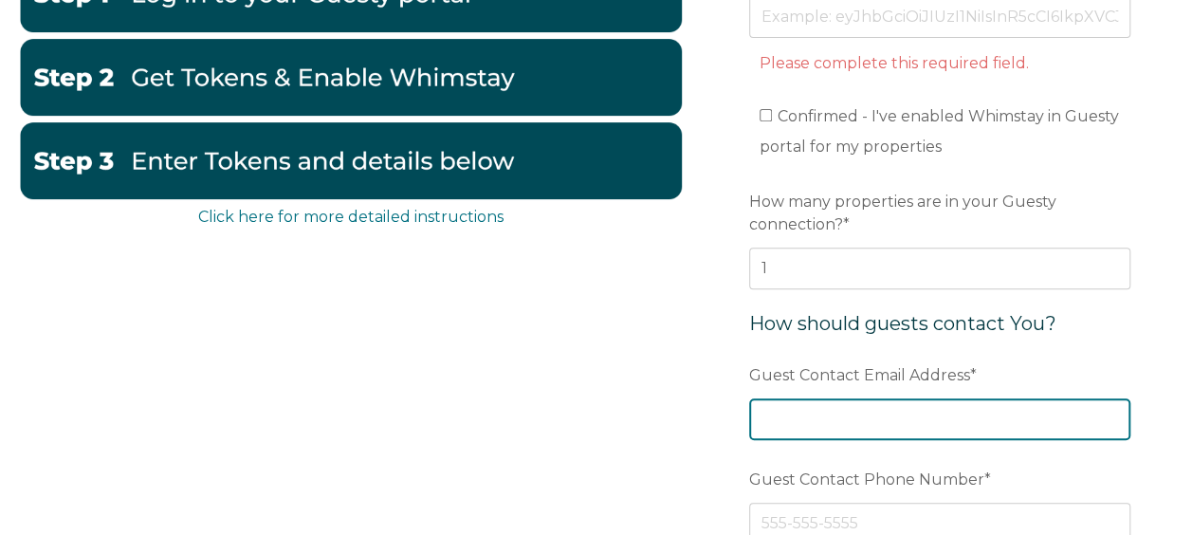
click at [803, 412] on input "Guest Contact Email Address *" at bounding box center [939, 419] width 381 height 42
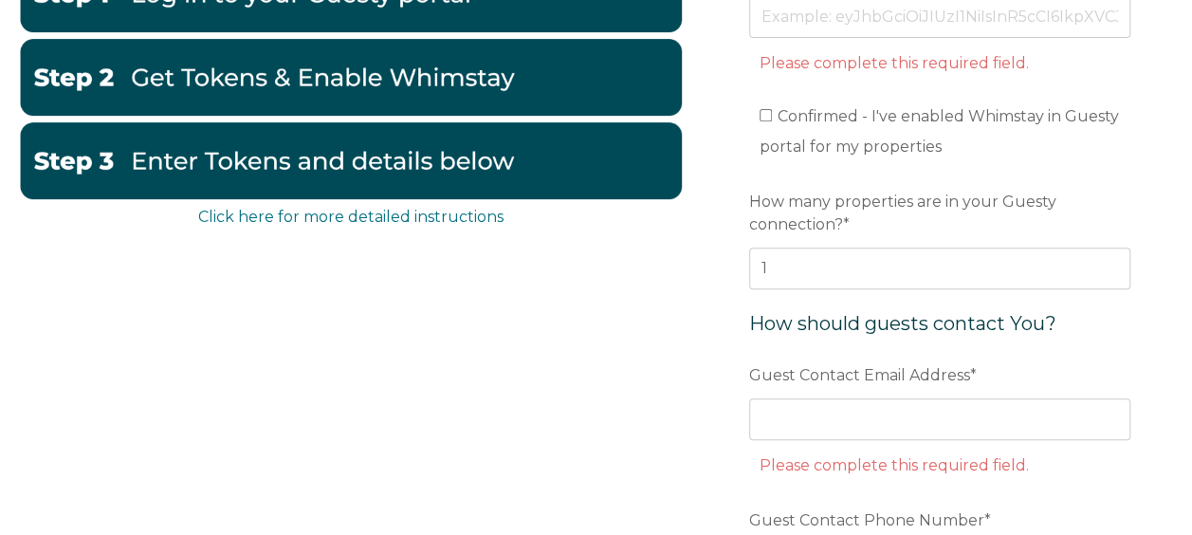
click at [634, 354] on div "Click here for more detailed instructions Enter Tokens & Confirm Enablement Pre…" at bounding box center [596, 288] width 1154 height 883
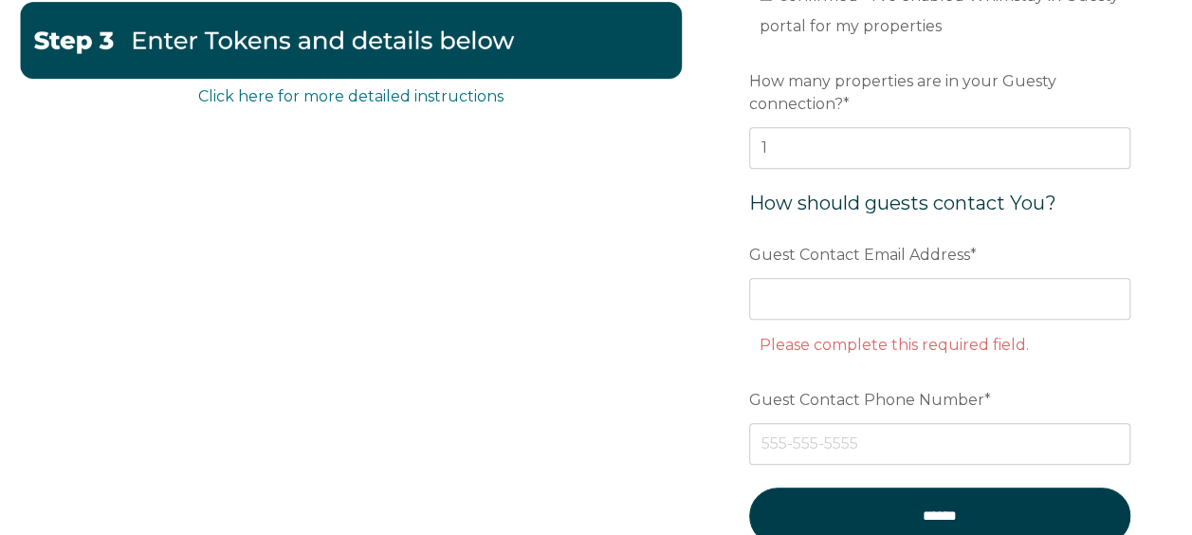
scroll to position [450, 0]
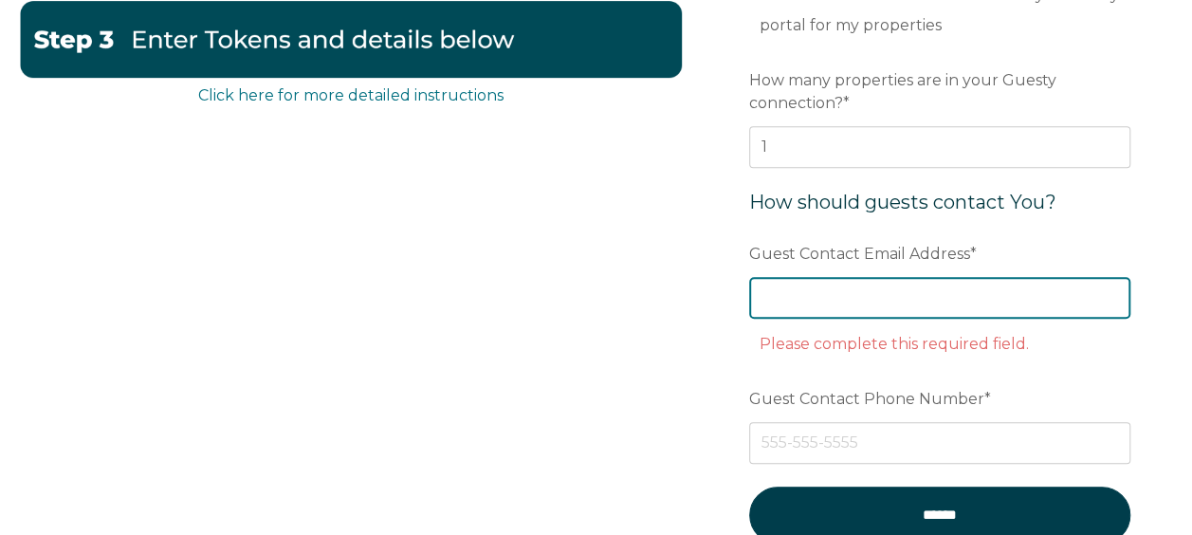
click at [801, 294] on input "Guest Contact Email Address *" at bounding box center [939, 298] width 381 height 42
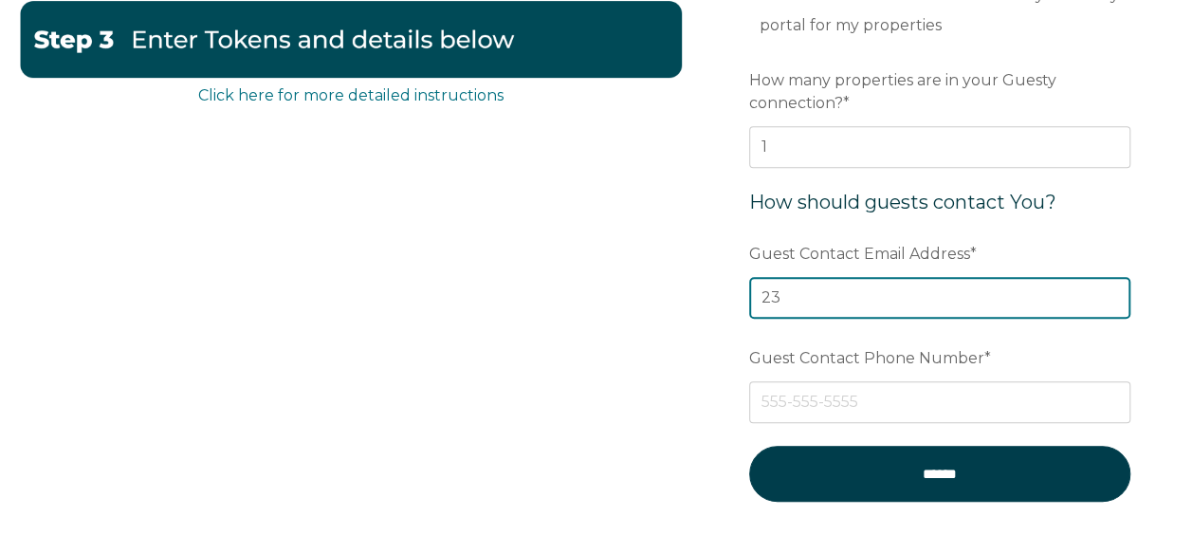
type input "2"
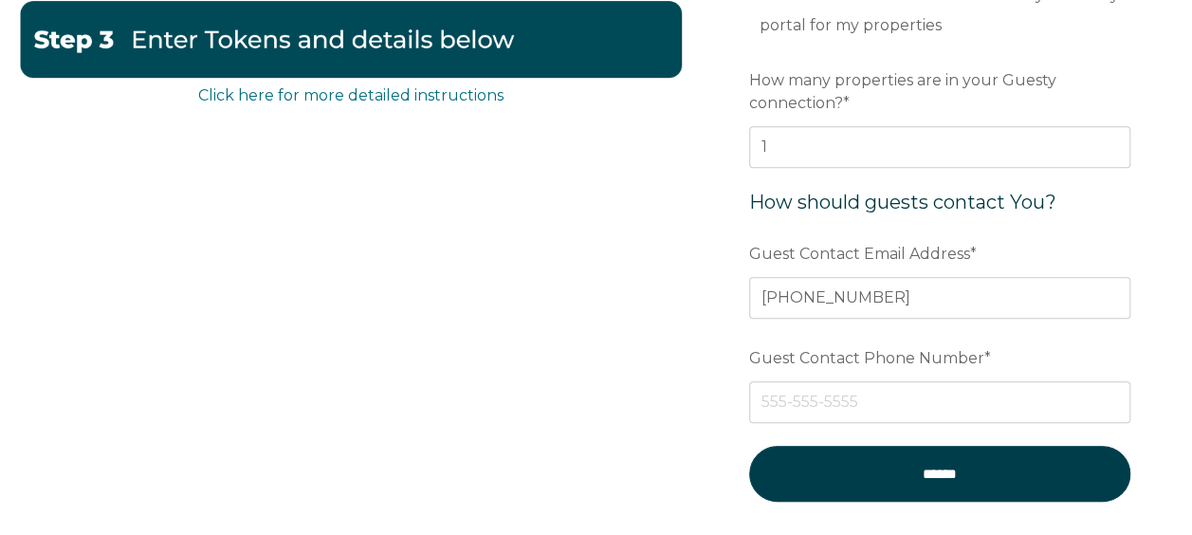
click at [671, 357] on div "Click here for more detailed instructions Enter Tokens & Confirm Enablement Pre…" at bounding box center [596, 146] width 1154 height 841
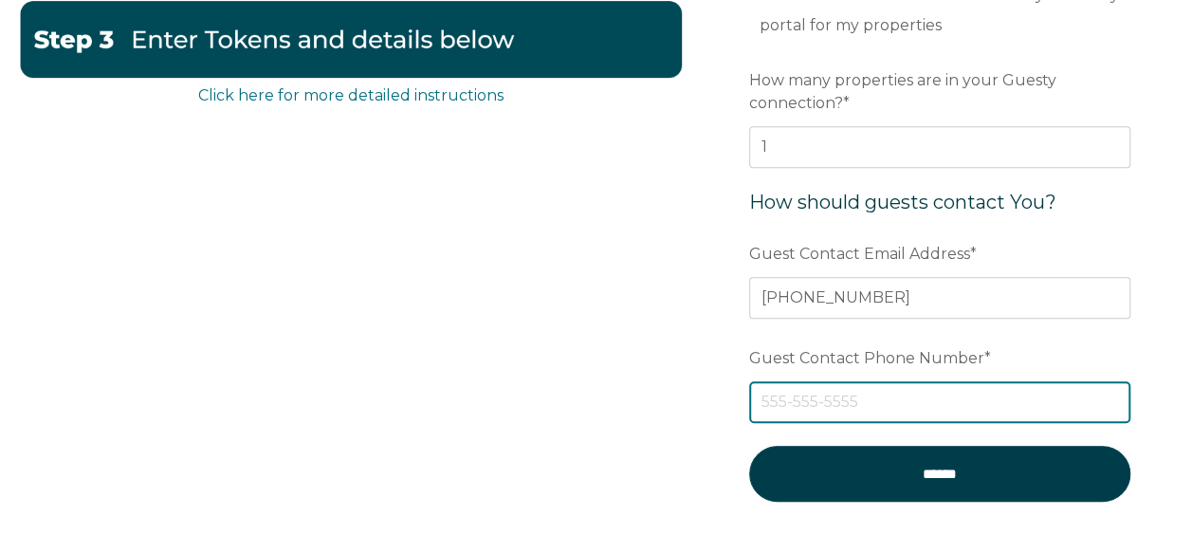
click at [819, 413] on input "Guest Contact Phone Number *" at bounding box center [939, 402] width 381 height 42
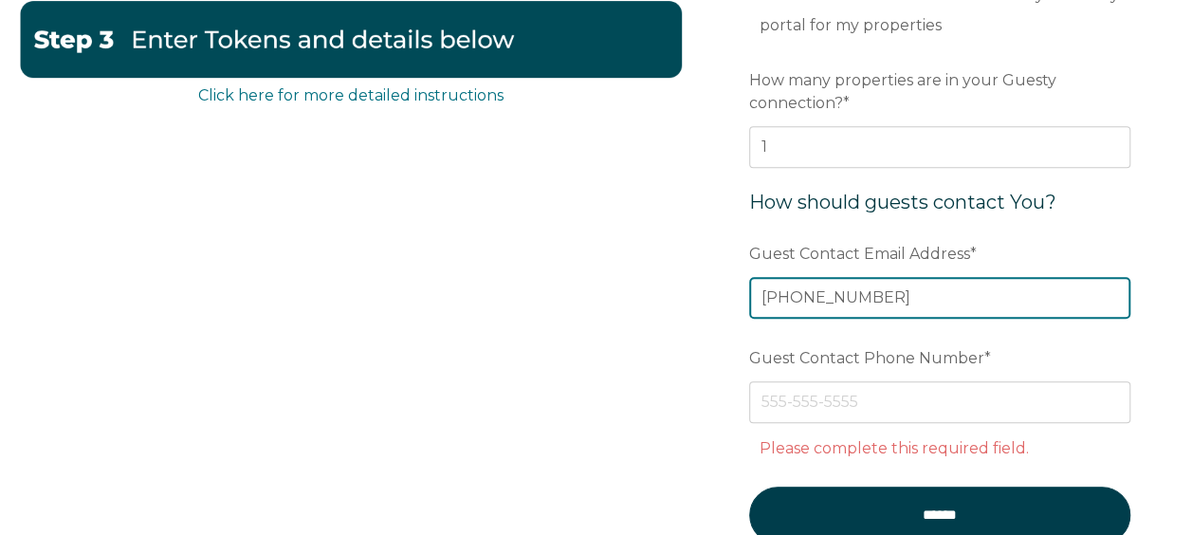
drag, startPoint x: 906, startPoint y: 295, endPoint x: 647, endPoint y: 279, distance: 259.4
click at [647, 279] on div "Click here for more detailed instructions Enter Tokens & Confirm Enablement Pre…" at bounding box center [596, 167] width 1154 height 883
type input "[EMAIL_ADDRESS][DOMAIN_NAME]"
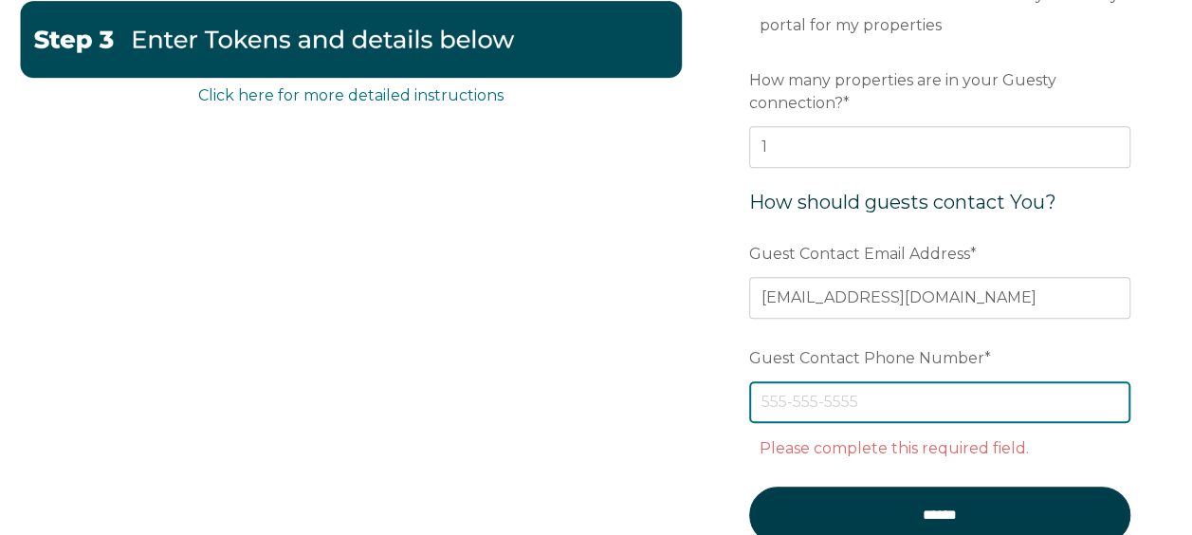
click at [762, 393] on input "Guest Contact Phone Number *" at bounding box center [939, 402] width 381 height 42
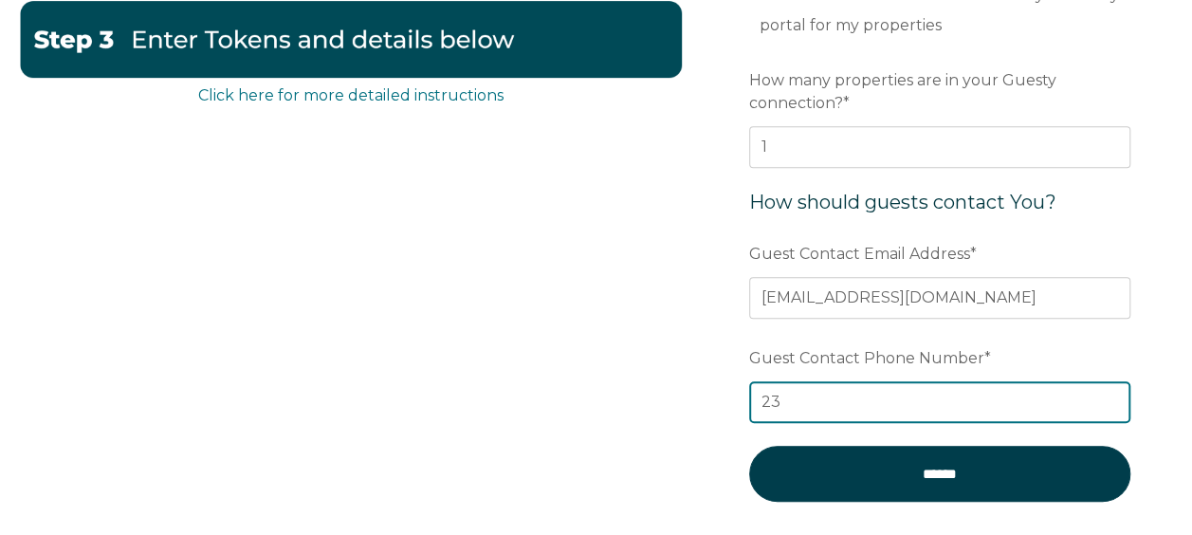
type input "2"
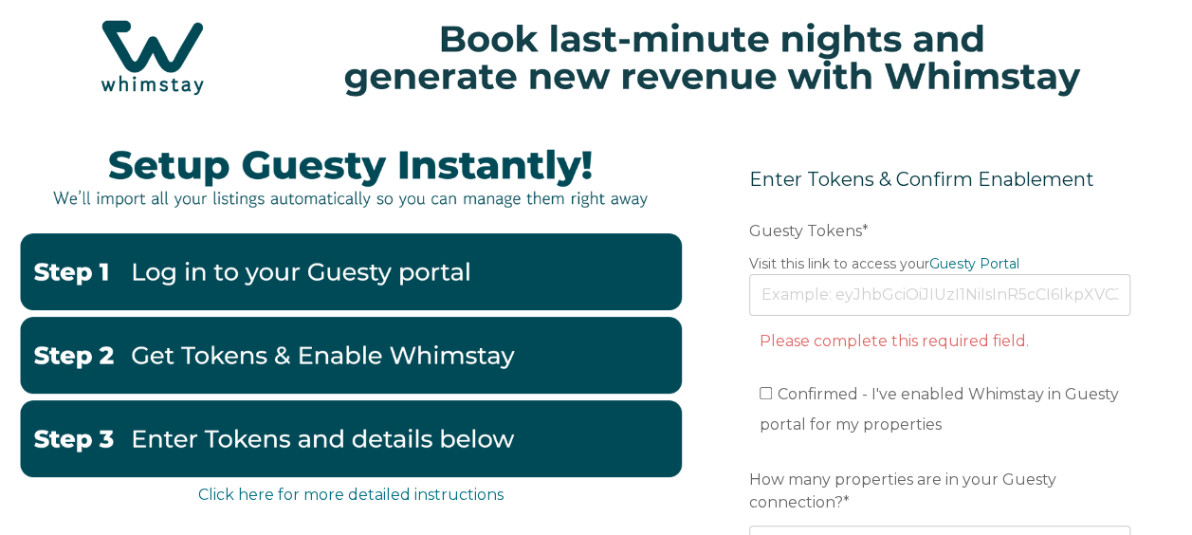
scroll to position [47, 0]
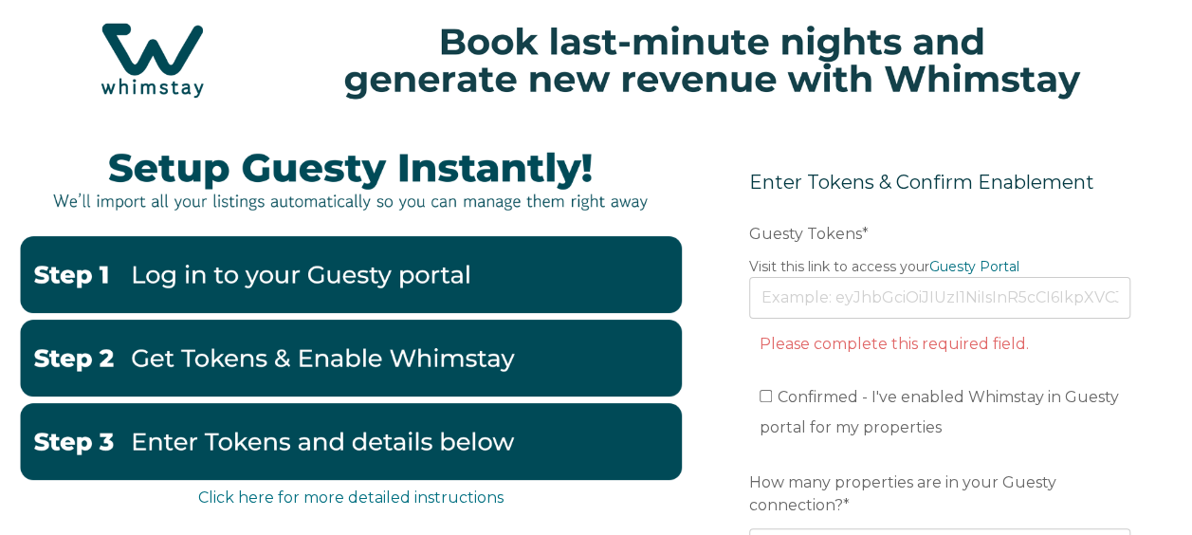
type input "239-450-3216"
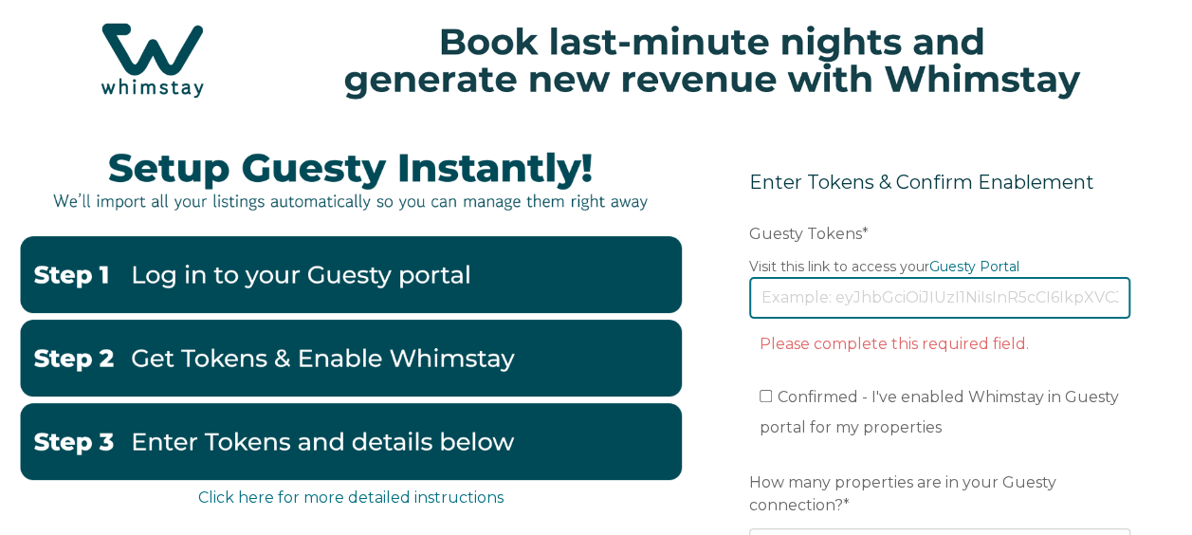
click at [844, 296] on input "Guesty Tokens *" at bounding box center [939, 298] width 381 height 42
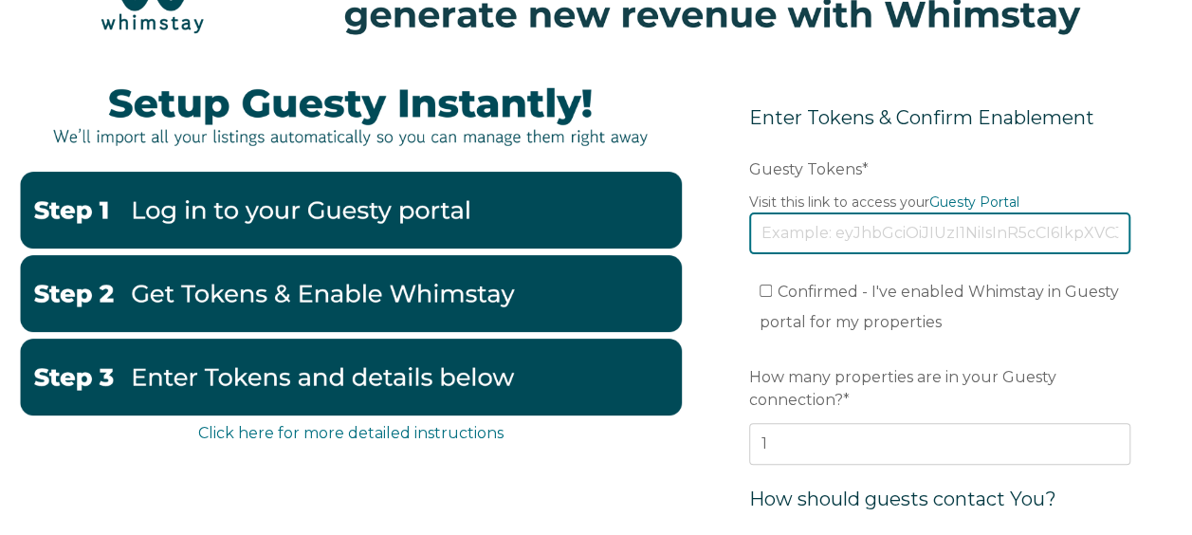
scroll to position [114, 0]
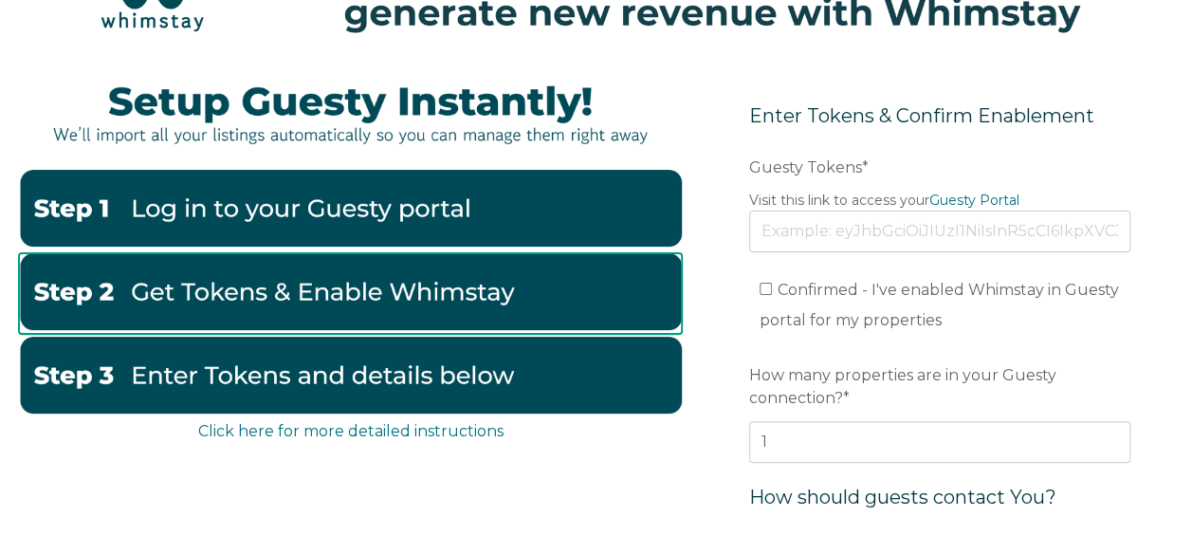
click at [577, 302] on img at bounding box center [350, 291] width 663 height 77
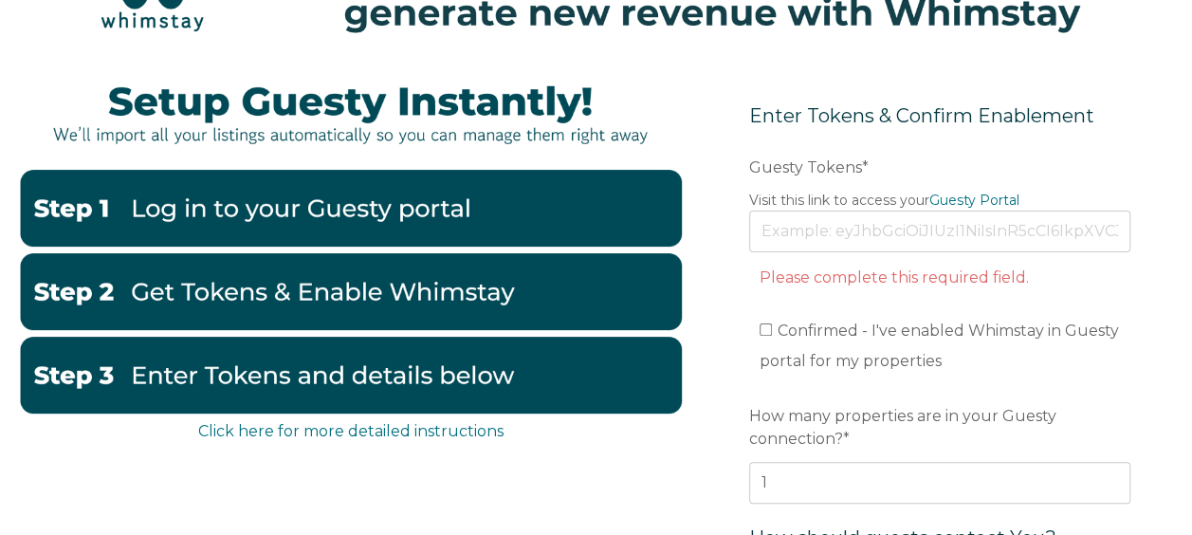
click at [692, 266] on div "Click here for more detailed instructions Enter Tokens & Confirm Enablement Pre…" at bounding box center [596, 482] width 1154 height 841
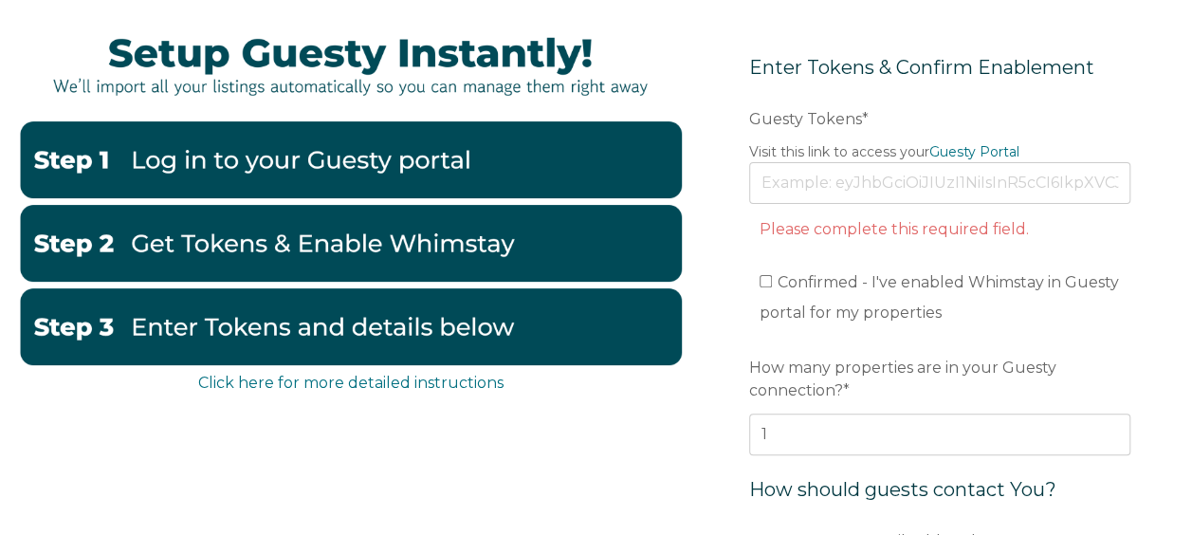
scroll to position [161, 0]
